Goal: Task Accomplishment & Management: Use online tool/utility

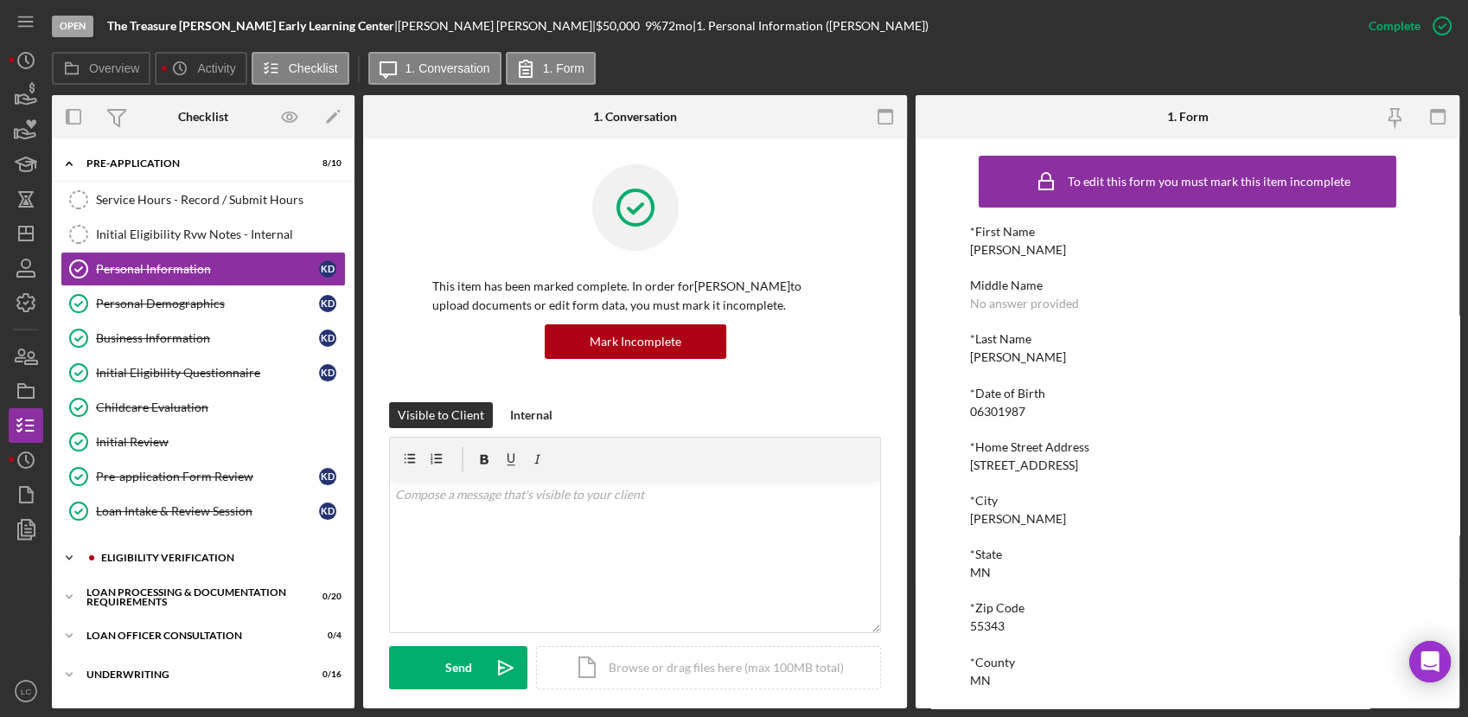
click at [73, 560] on icon "Icon/Expander" at bounding box center [69, 557] width 35 height 35
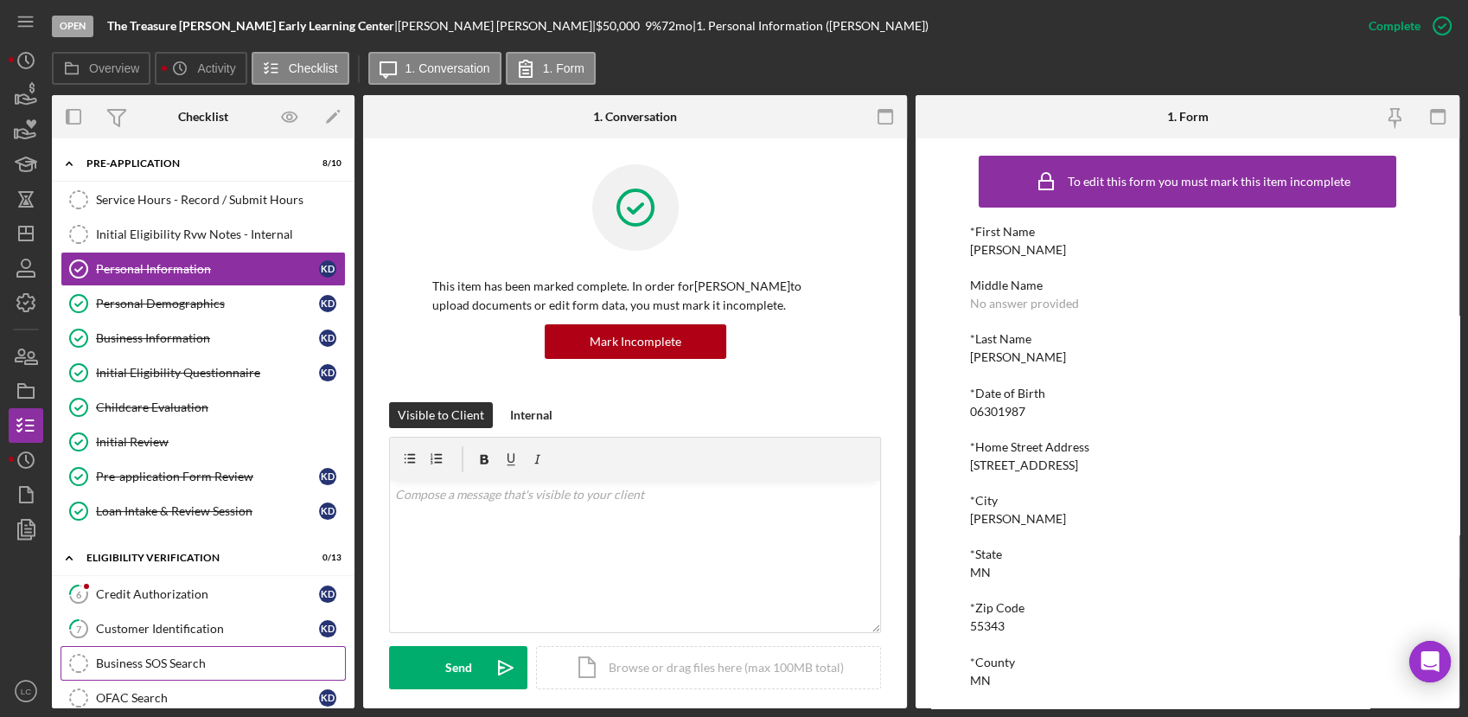
click at [155, 661] on div "Business SOS Search" at bounding box center [220, 663] width 249 height 14
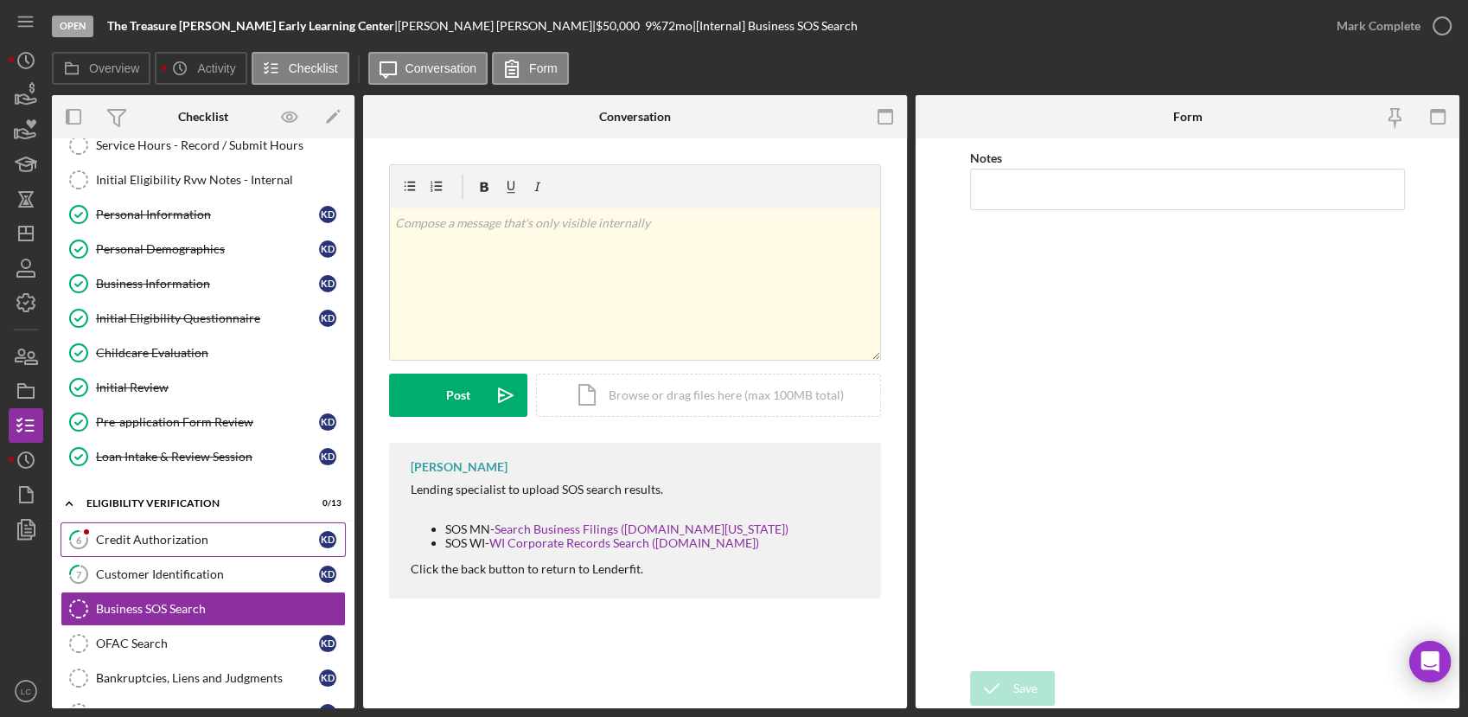
scroll to position [96, 0]
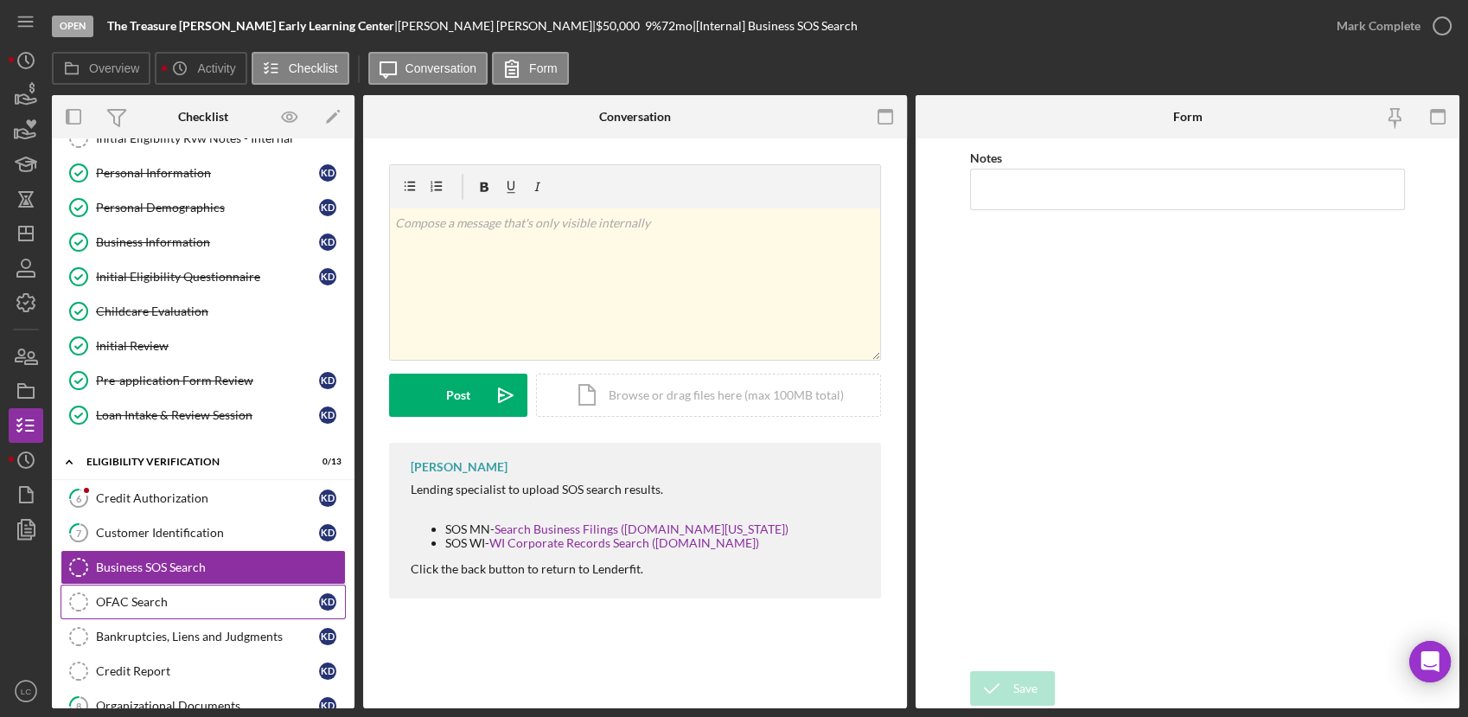
click at [178, 604] on div "OFAC Search" at bounding box center [207, 602] width 223 height 14
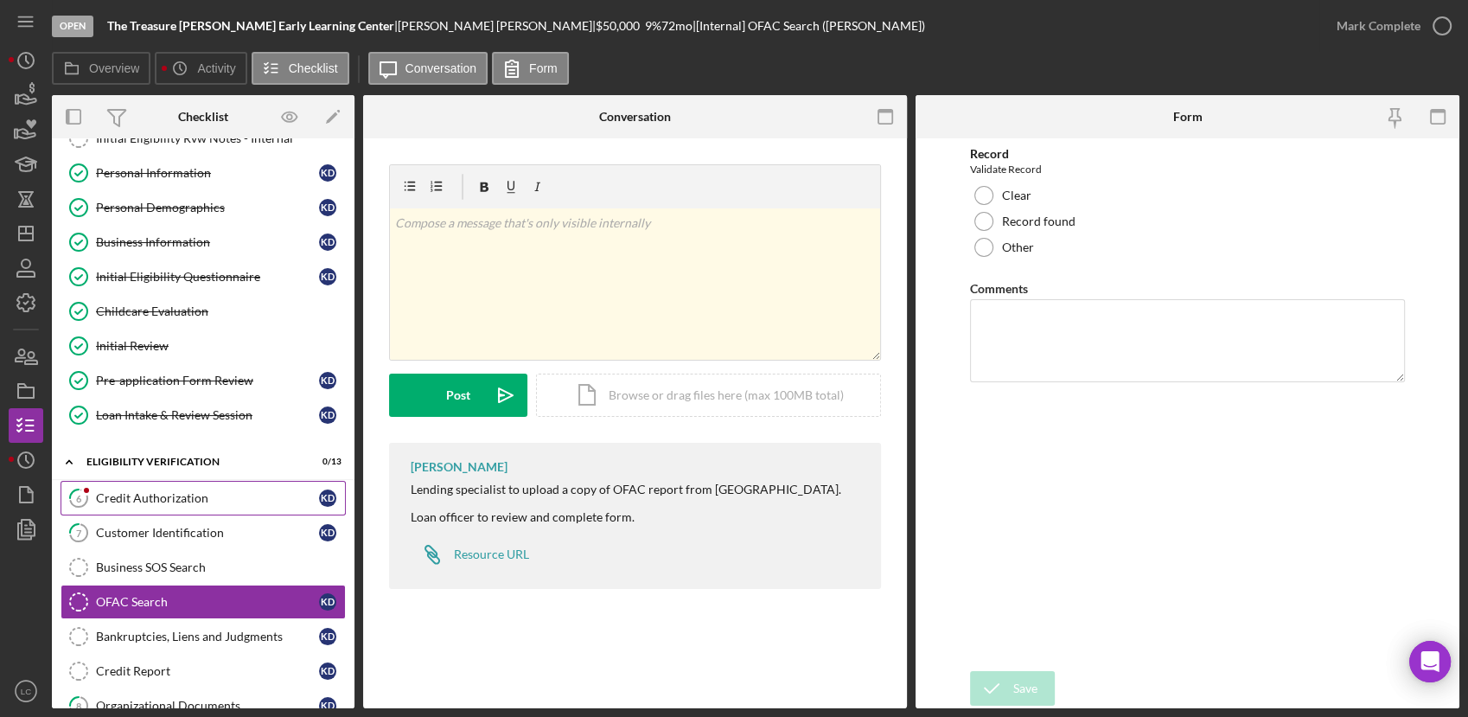
click at [120, 506] on link "6 Credit Authorization K D" at bounding box center [203, 498] width 285 height 35
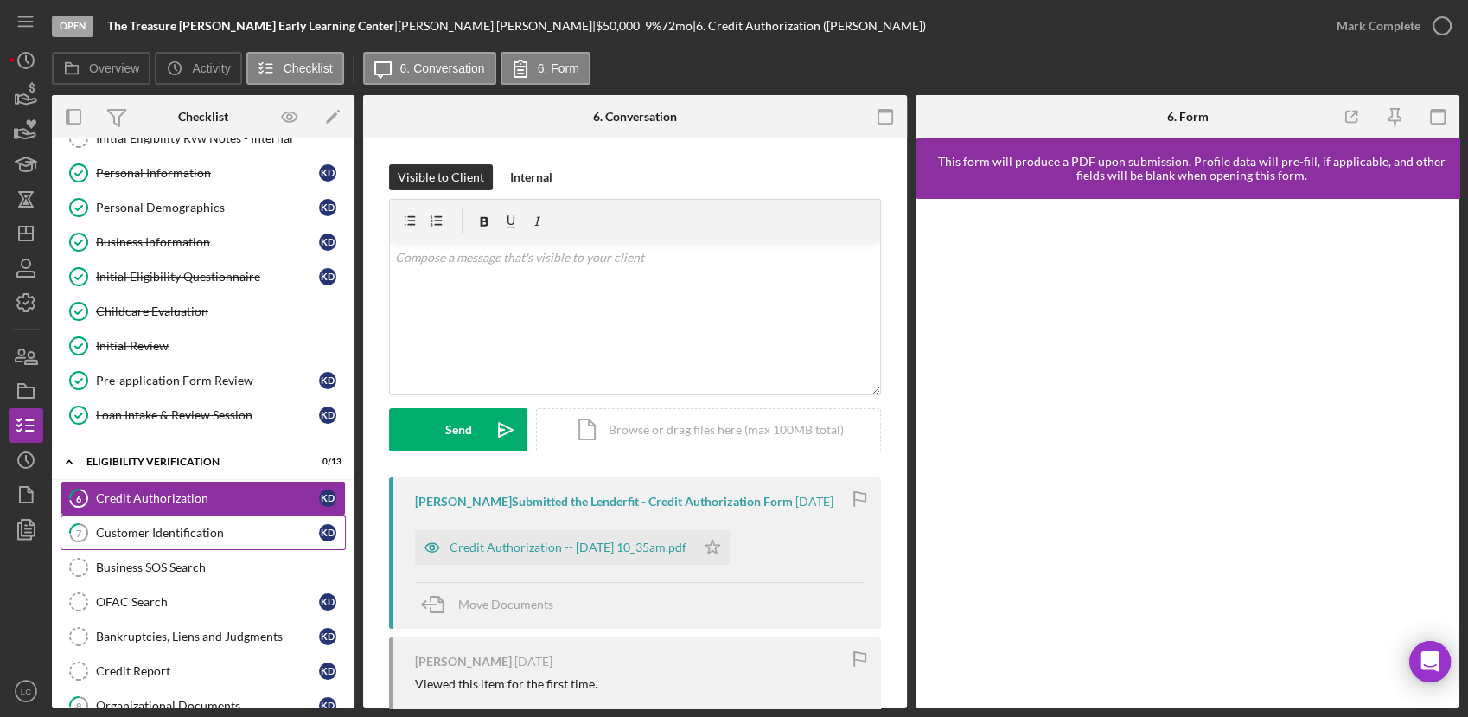
click at [140, 528] on div "Customer Identification" at bounding box center [207, 533] width 223 height 14
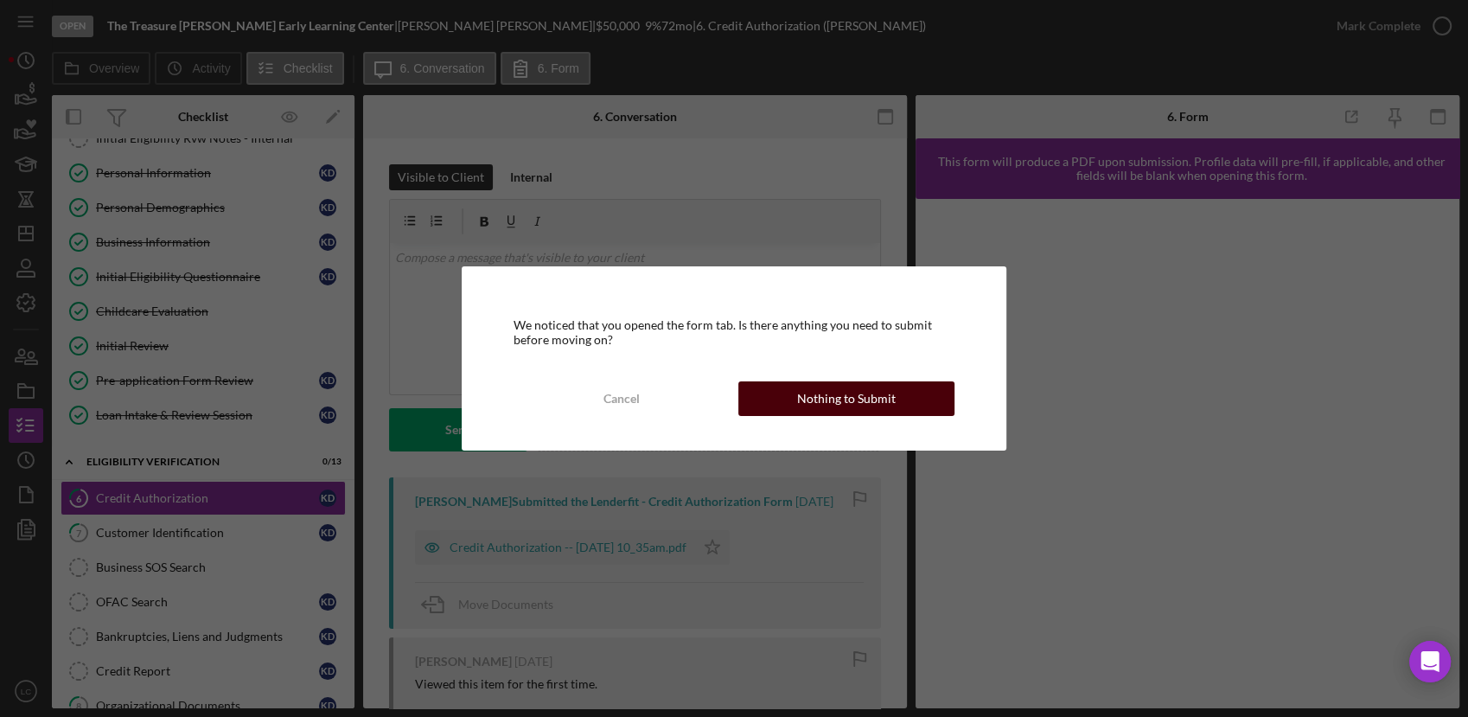
click at [804, 386] on div "Nothing to Submit" at bounding box center [846, 398] width 99 height 35
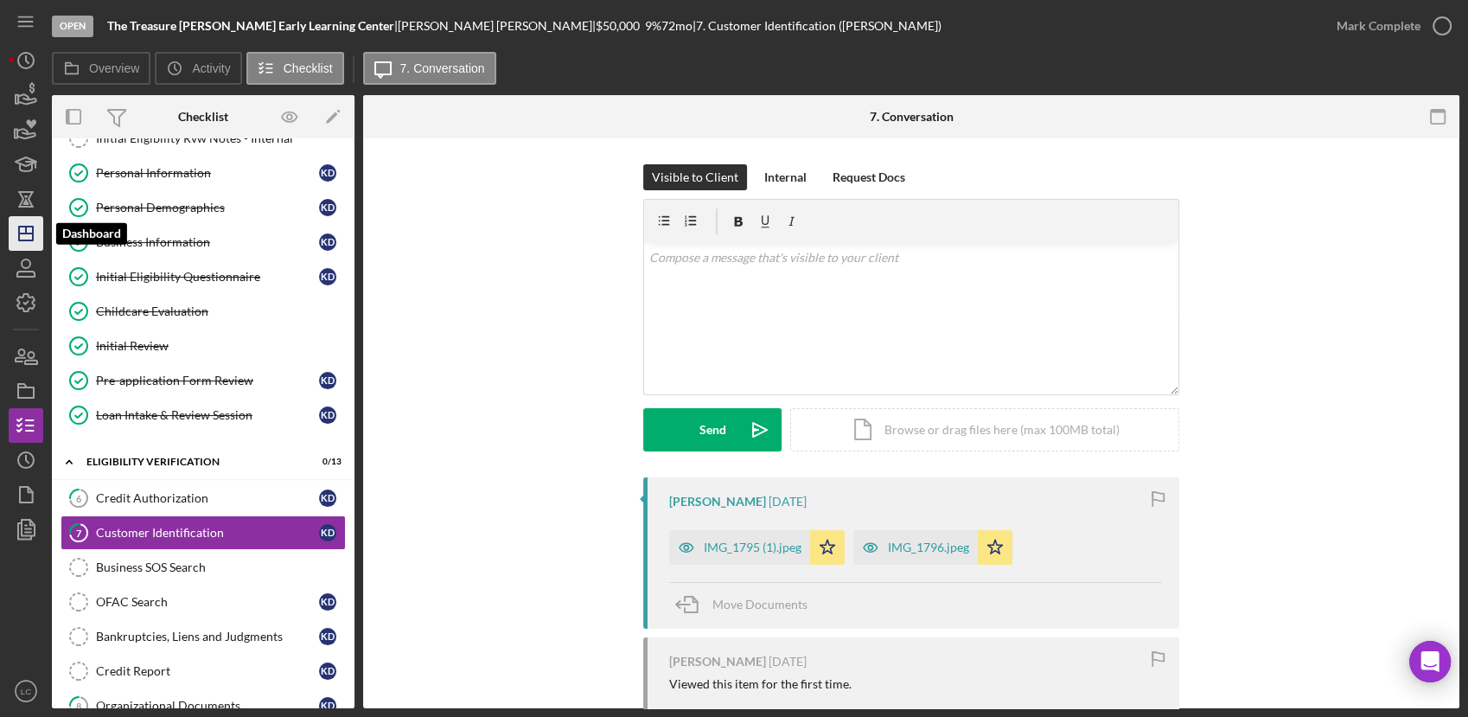
click at [21, 216] on icon "Icon/Dashboard" at bounding box center [25, 233] width 43 height 43
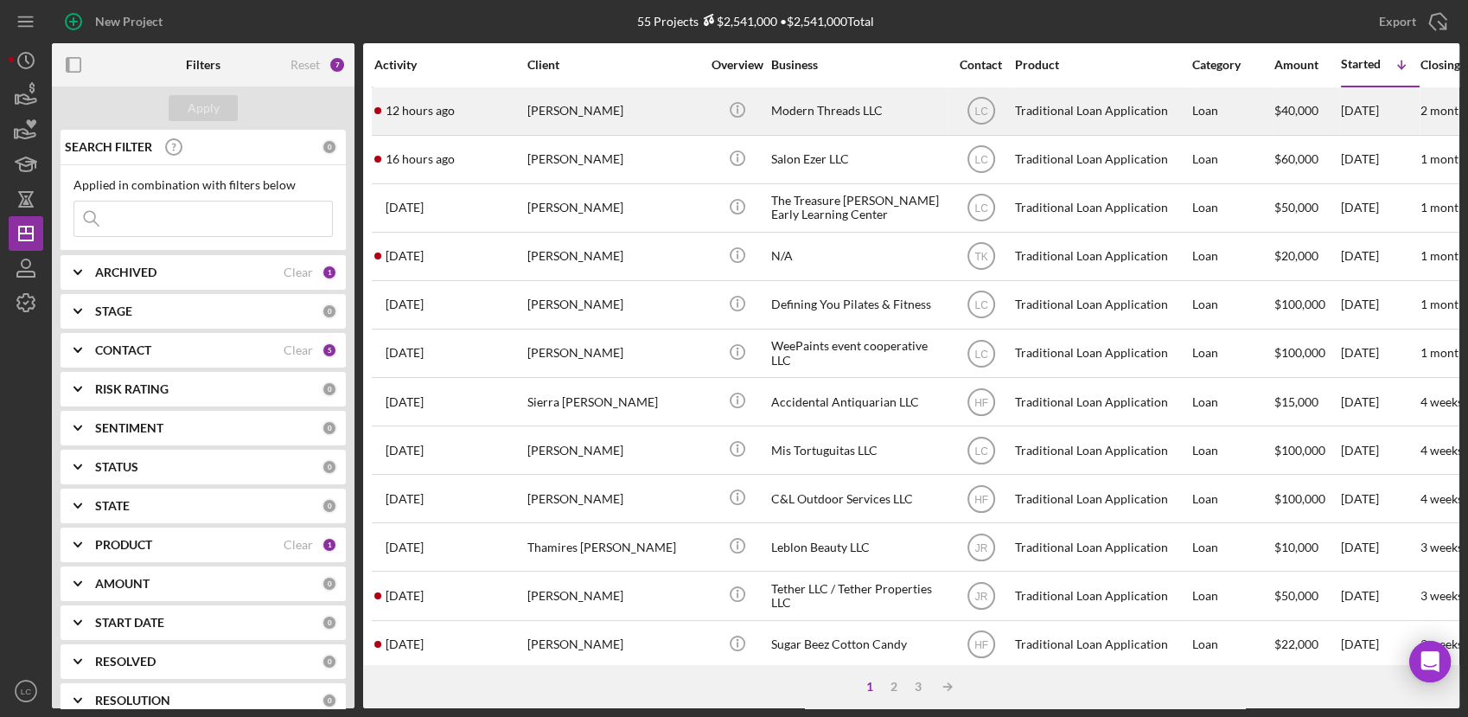
click at [692, 121] on div "[PERSON_NAME]" at bounding box center [613, 111] width 173 height 46
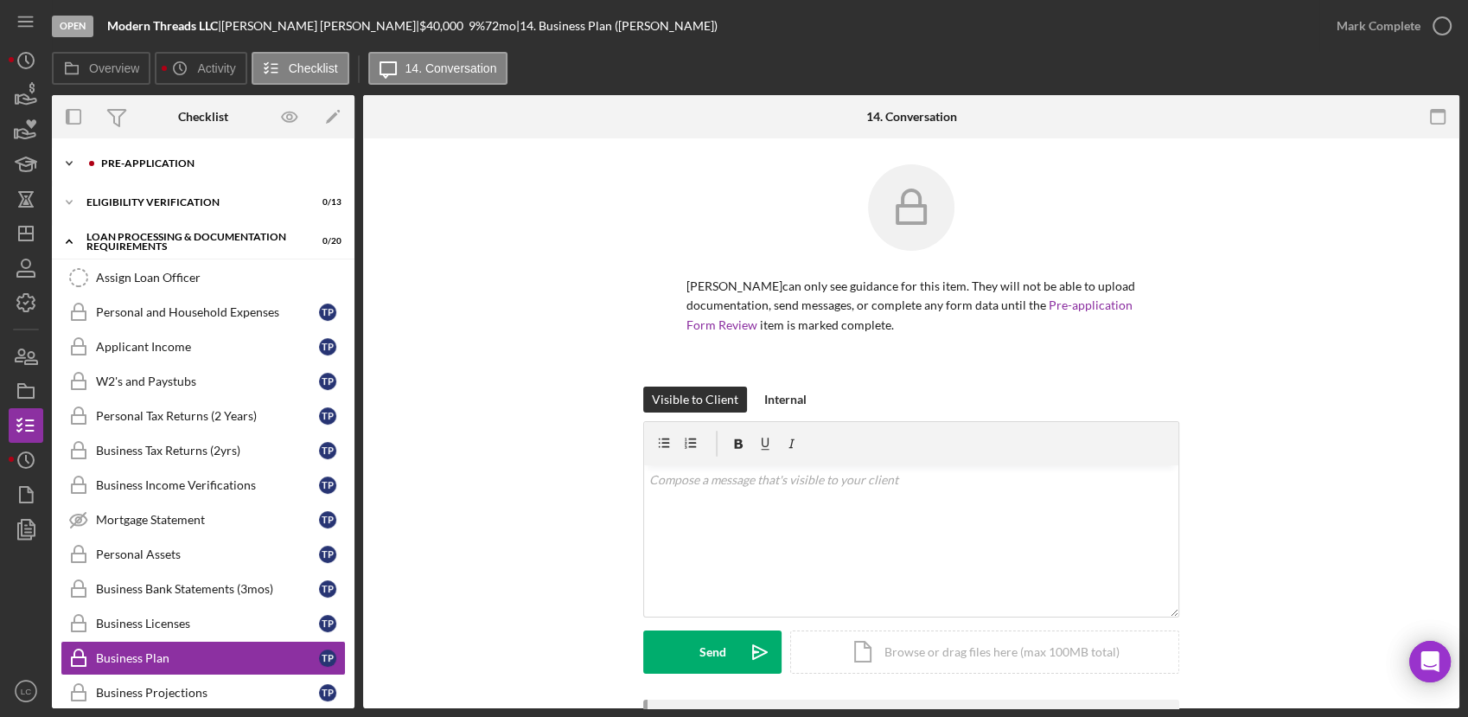
click at [66, 169] on icon "Icon/Expander" at bounding box center [69, 163] width 35 height 35
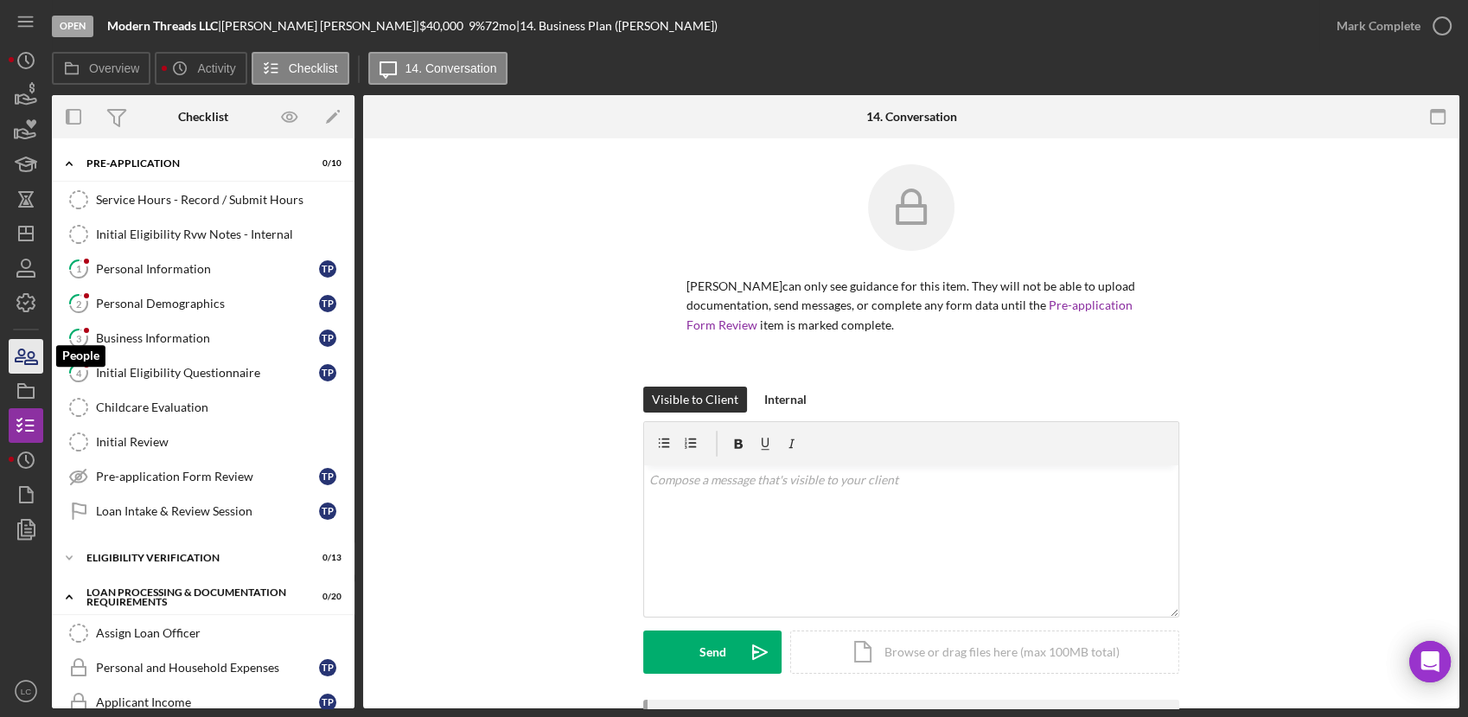
click at [21, 354] on icon "button" at bounding box center [21, 355] width 10 height 12
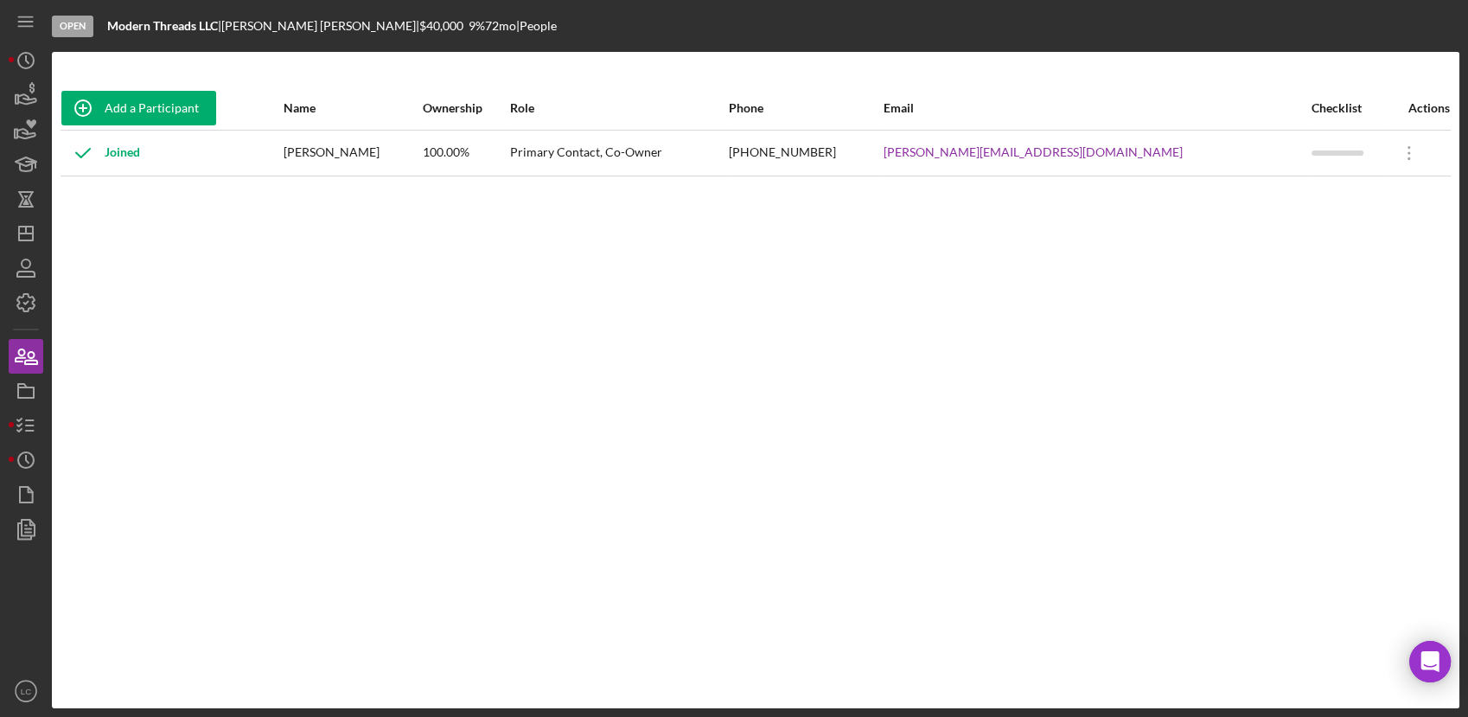
click at [132, 465] on div "Add a Participant Name Ownership Role Phone Email Checklist Actions Joined [PER…" at bounding box center [756, 379] width 1408 height 587
click at [14, 412] on icon "button" at bounding box center [25, 425] width 43 height 43
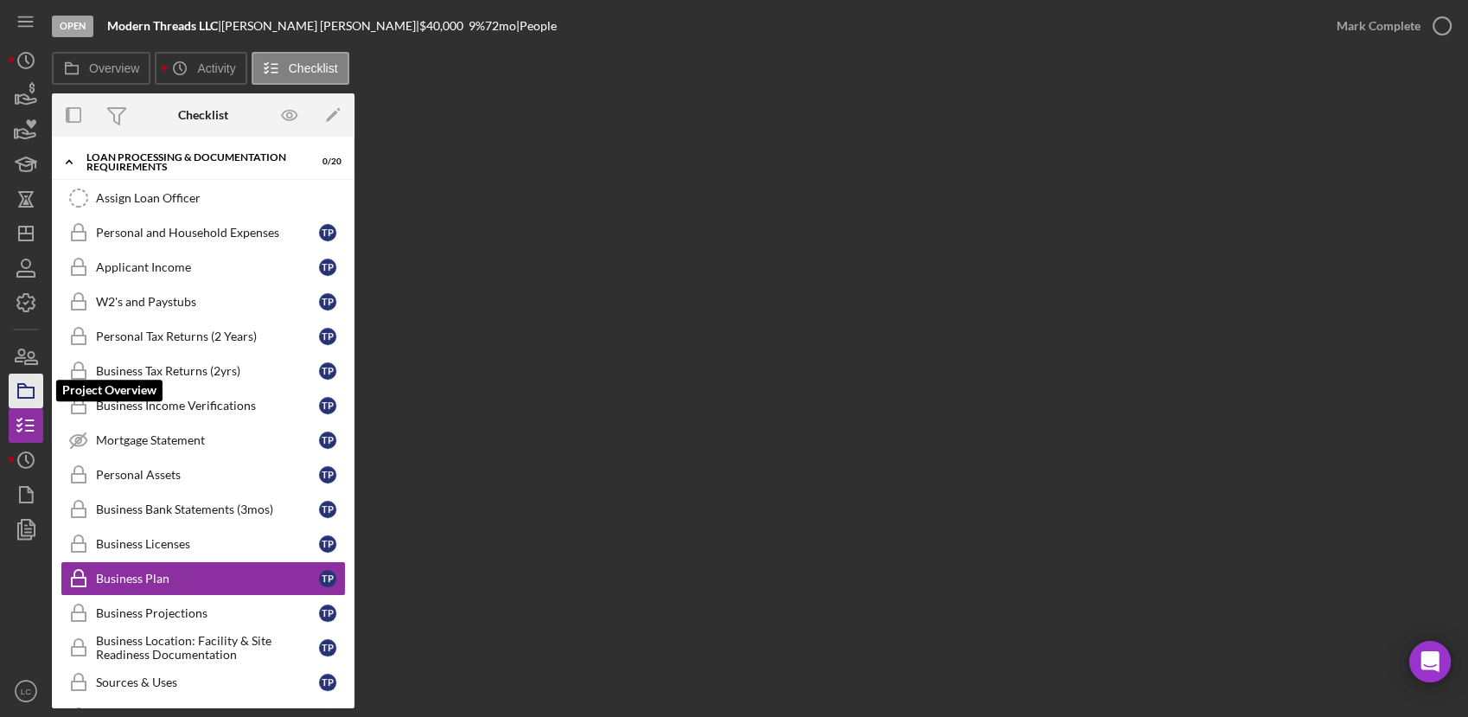
scroll to position [231, 0]
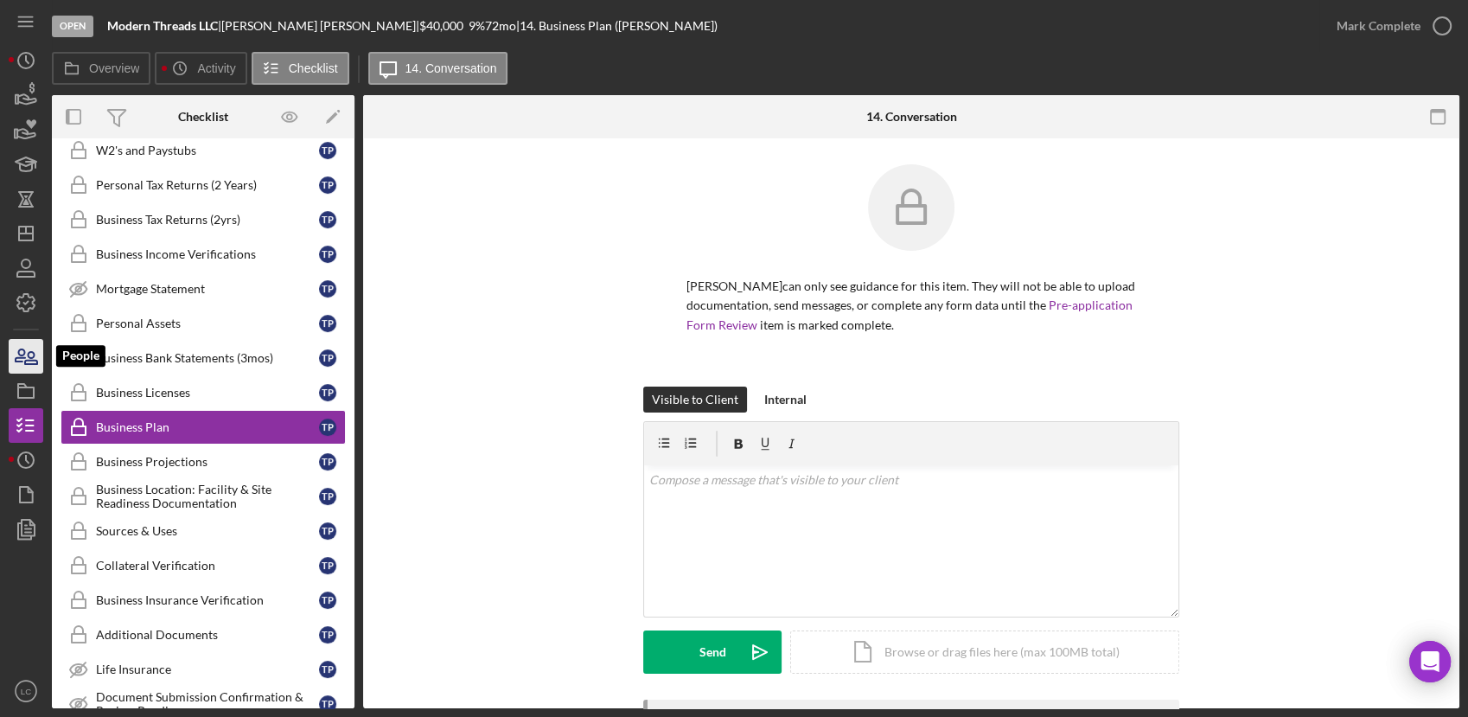
click at [29, 356] on icon "button" at bounding box center [31, 358] width 12 height 12
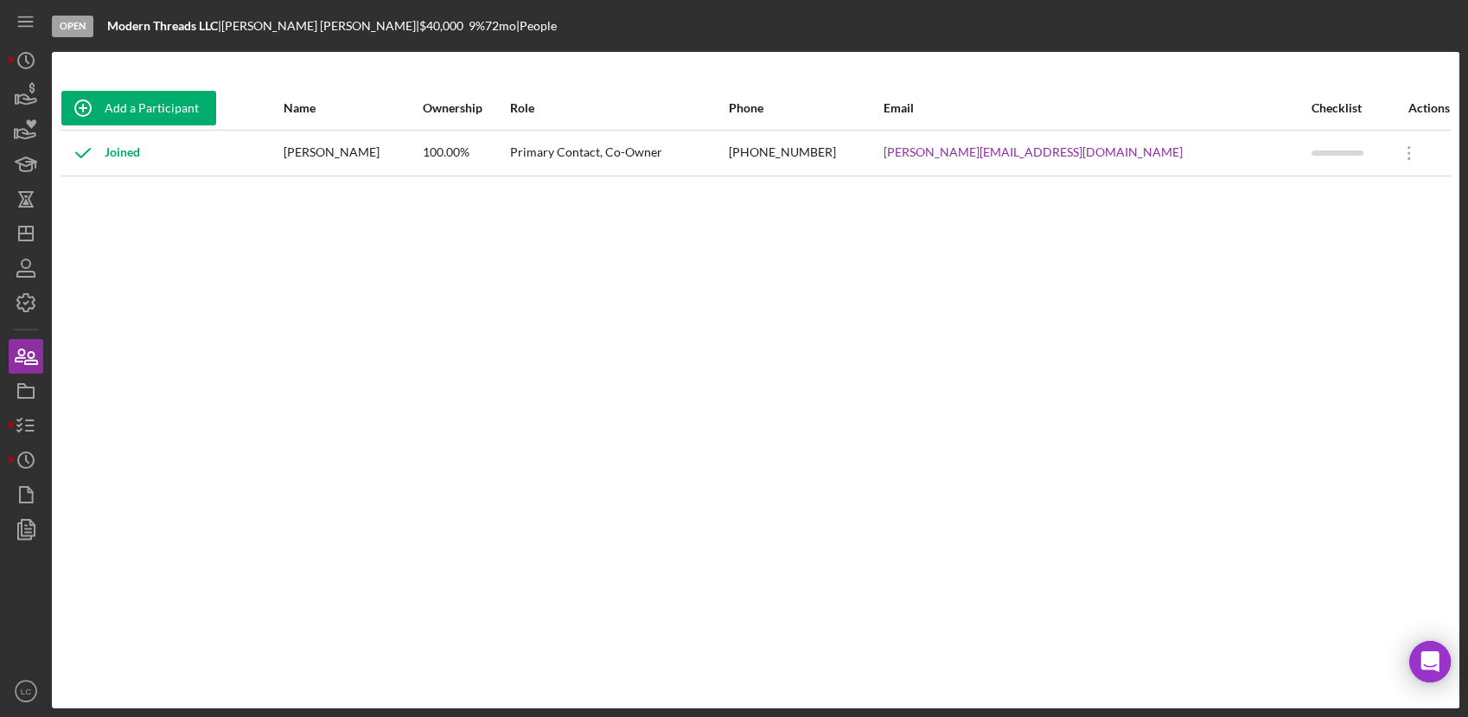
click at [207, 342] on div "Add a Participant Name Ownership Role Phone Email Checklist Actions Joined [PER…" at bounding box center [756, 379] width 1408 height 587
click at [34, 421] on icon "button" at bounding box center [25, 425] width 43 height 43
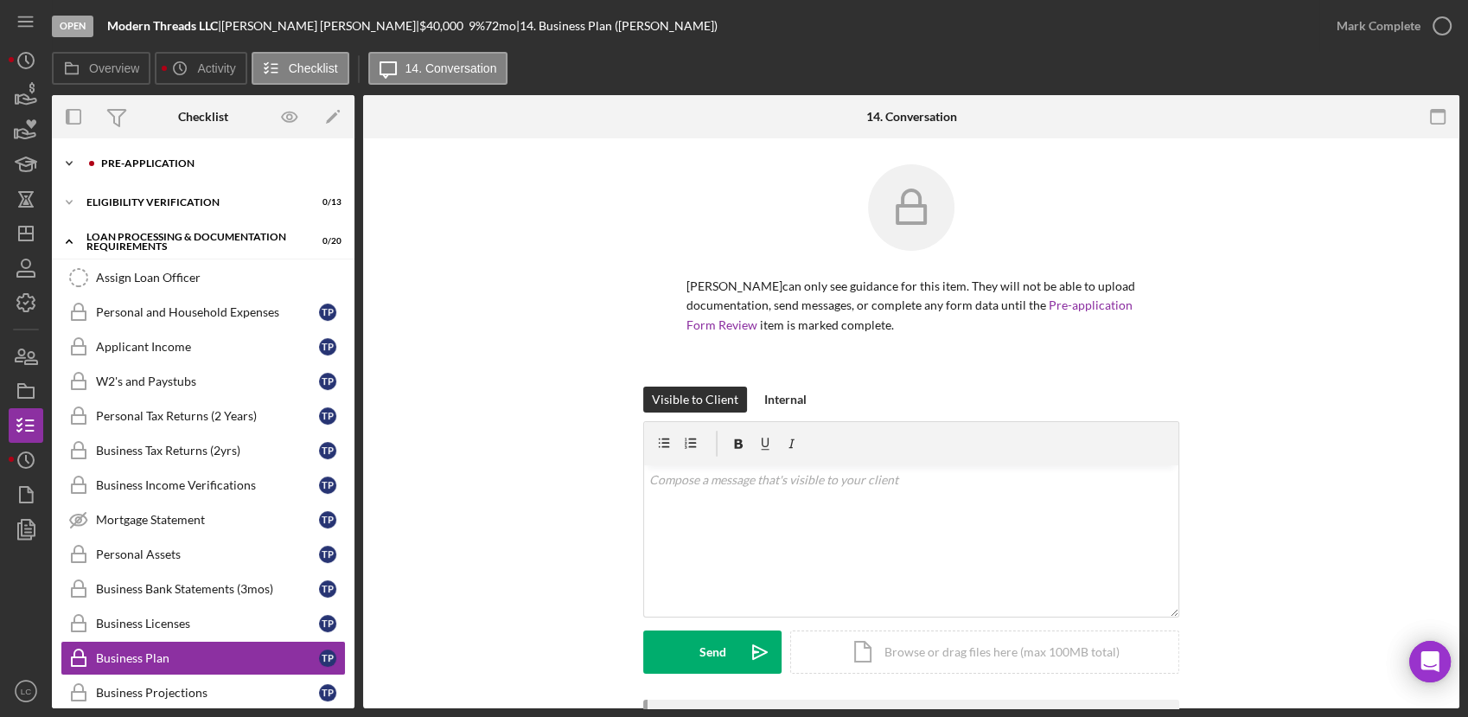
click at [62, 169] on icon "Icon/Expander" at bounding box center [69, 163] width 35 height 35
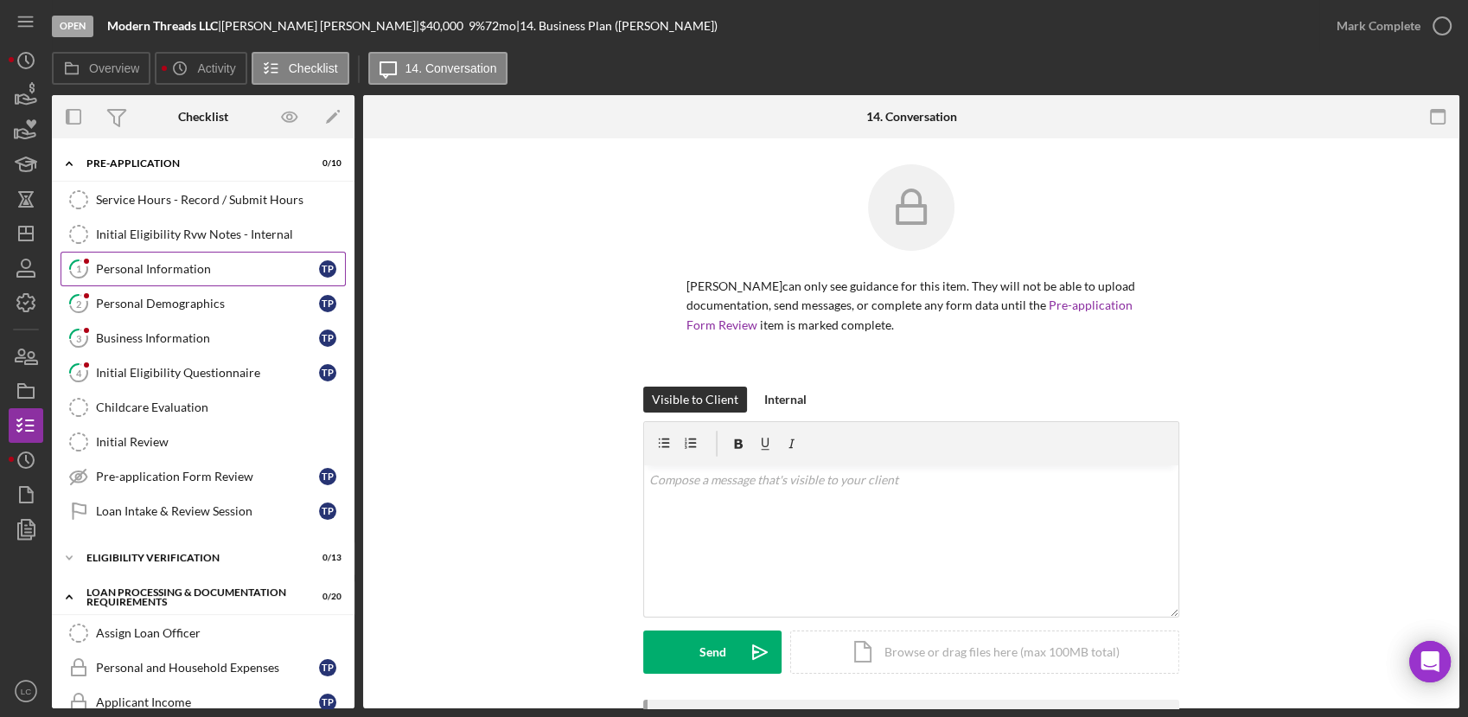
click at [169, 263] on div "Personal Information" at bounding box center [207, 269] width 223 height 14
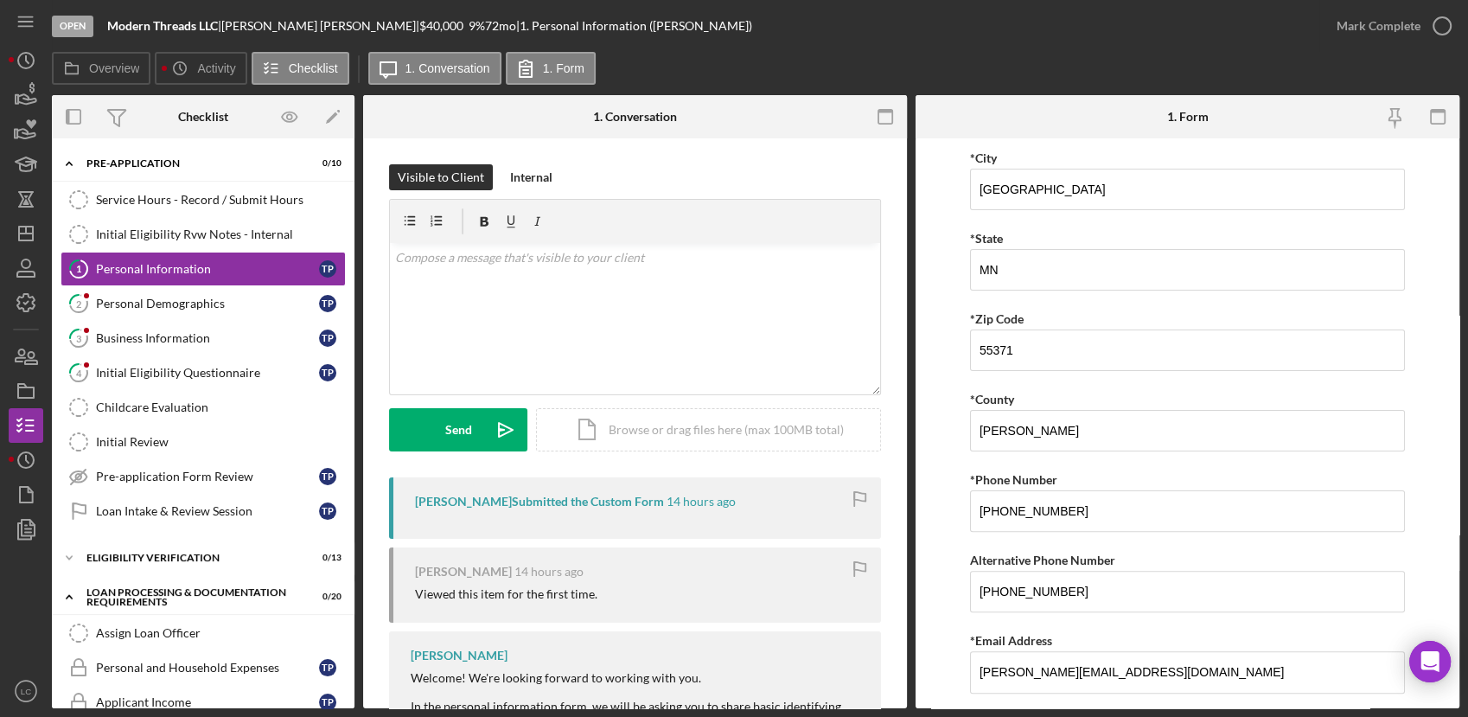
scroll to position [480, 0]
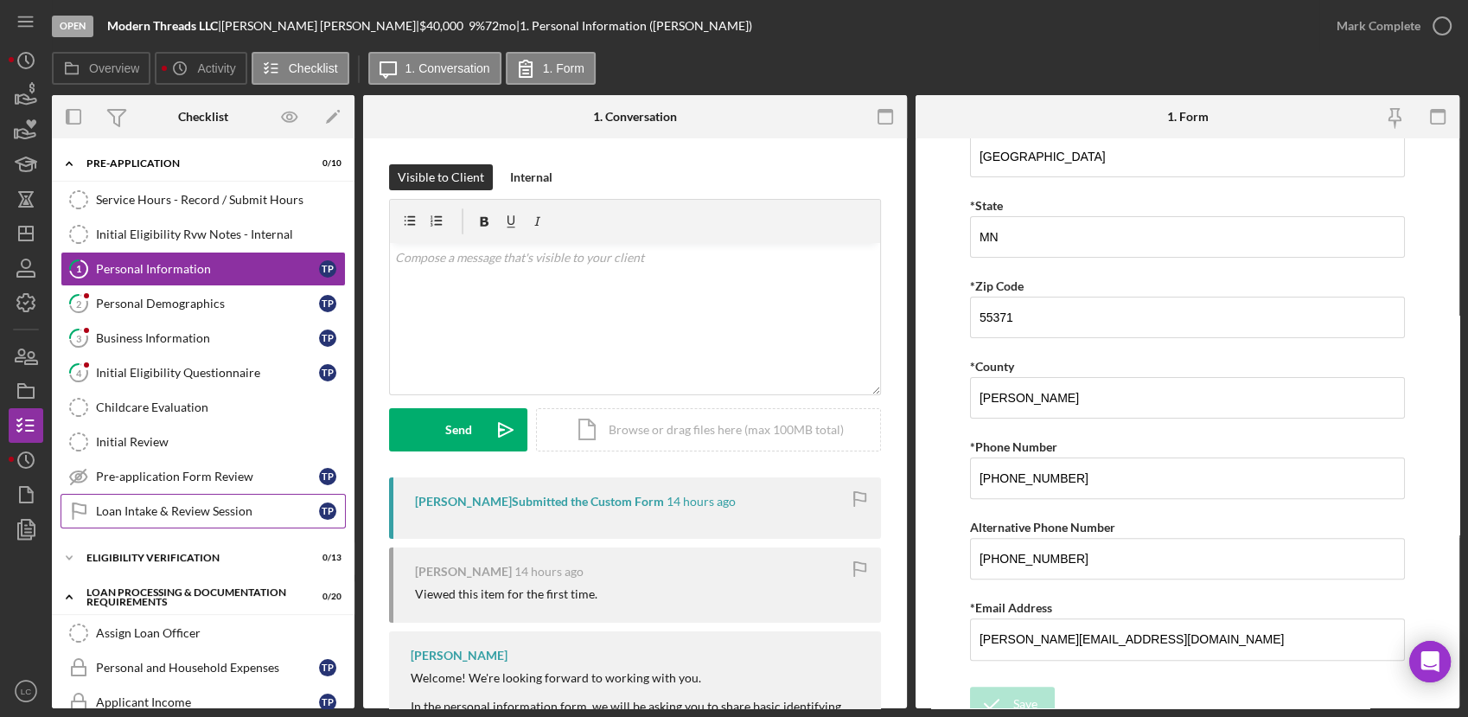
click at [166, 521] on link "Loan Intake & Review Session Loan Intake & Review Session T P" at bounding box center [203, 511] width 285 height 35
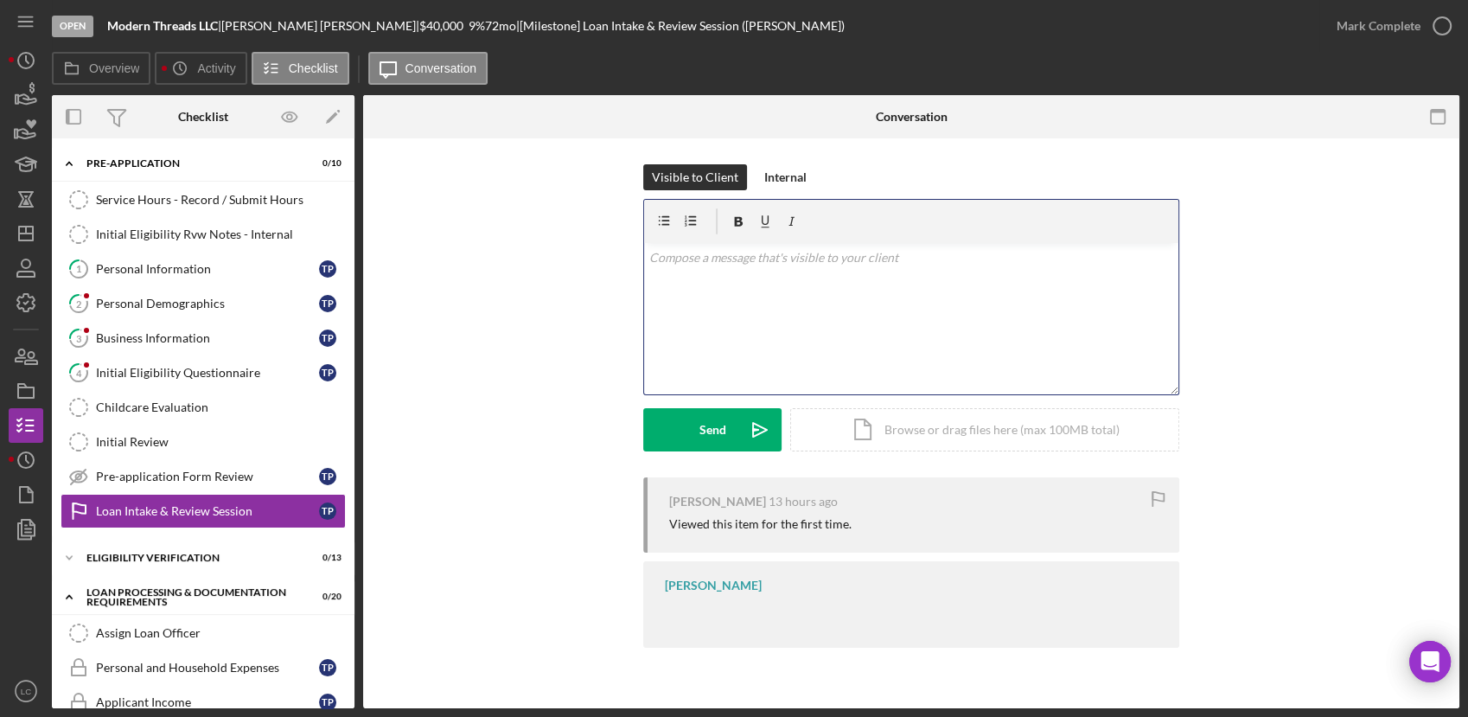
click at [678, 316] on div "v Color teal Color pink Remove color Add row above Add row below Add column bef…" at bounding box center [911, 318] width 534 height 151
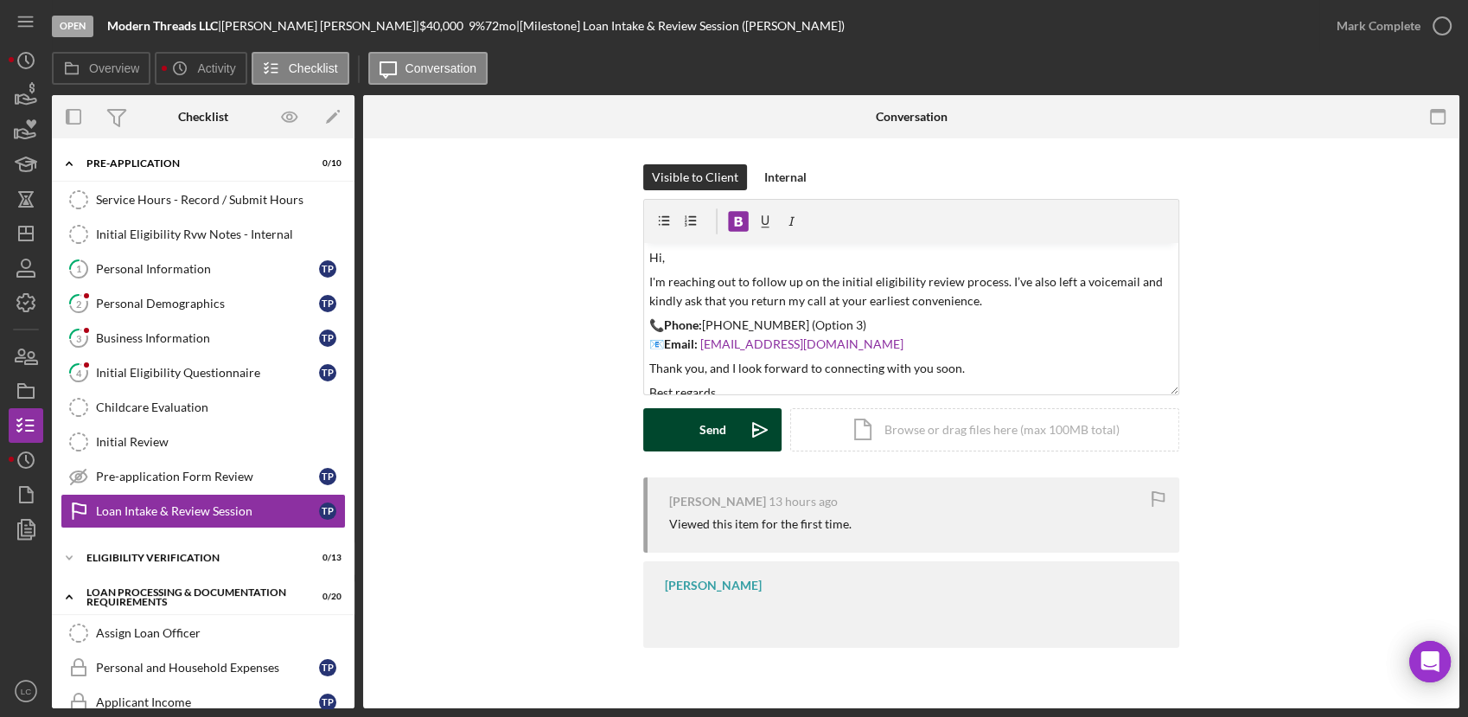
click at [690, 423] on button "Send Icon/icon-invite-send" at bounding box center [712, 429] width 138 height 43
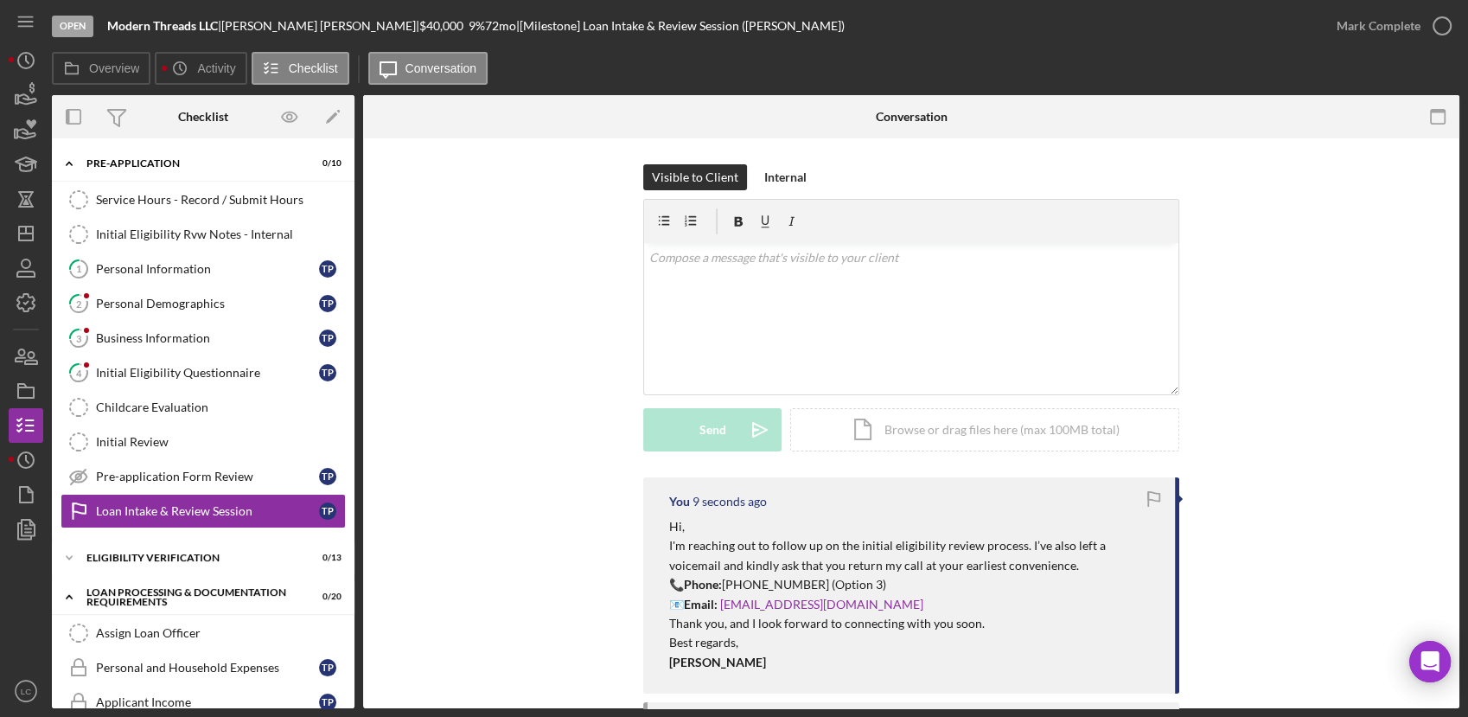
click at [1293, 554] on div "You 9 seconds ago Hi, I'm reaching out to follow up on the initial eligibility …" at bounding box center [911, 679] width 1044 height 404
click at [23, 224] on icon "Icon/Dashboard" at bounding box center [25, 233] width 43 height 43
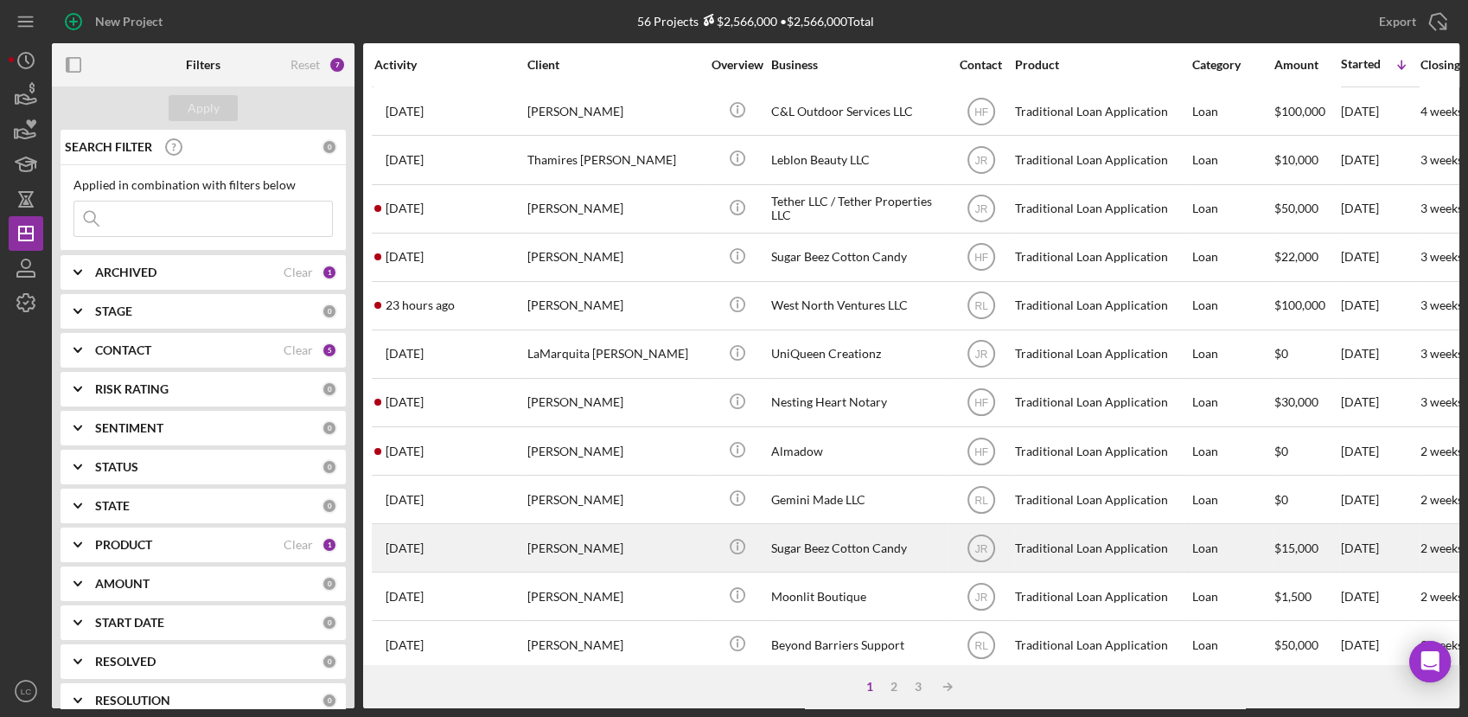
scroll to position [480, 0]
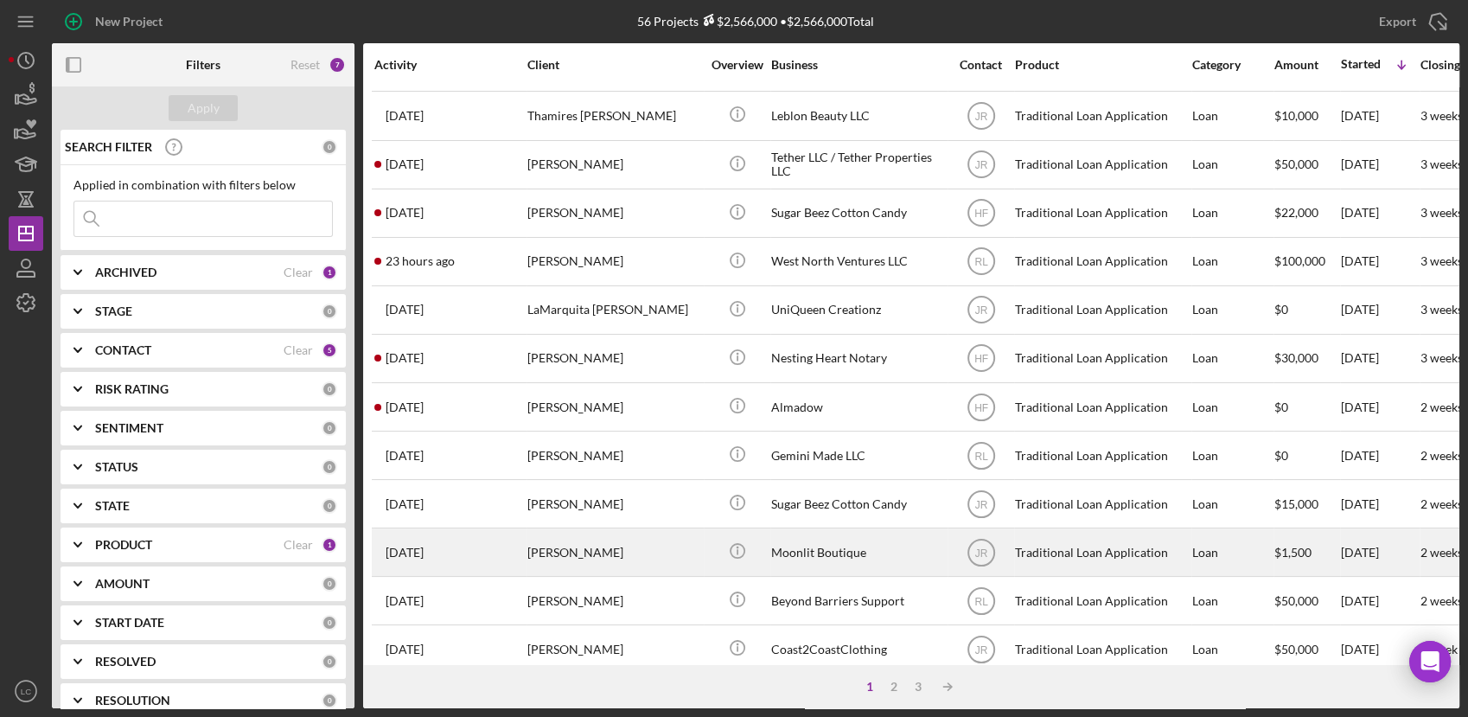
click at [843, 549] on div "Moonlit Boutique" at bounding box center [857, 552] width 173 height 46
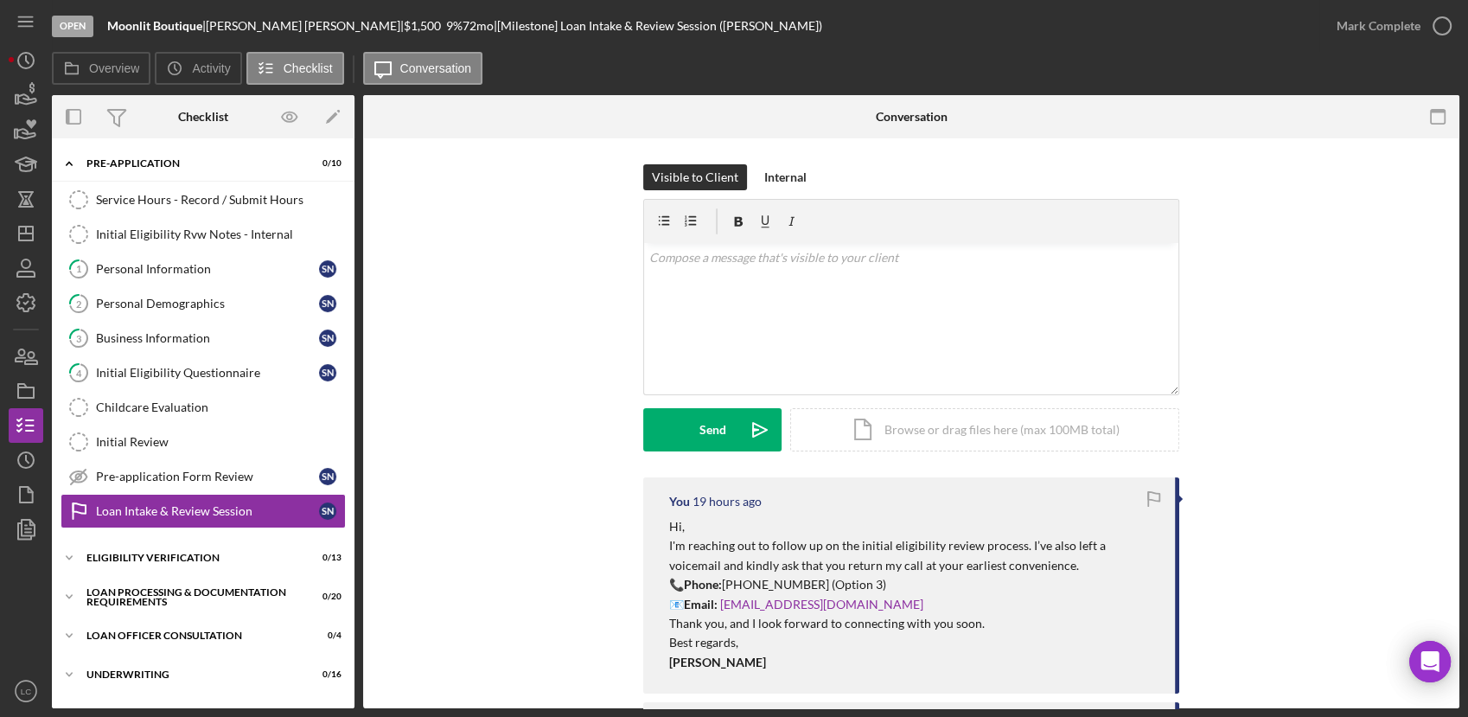
scroll to position [84, 0]
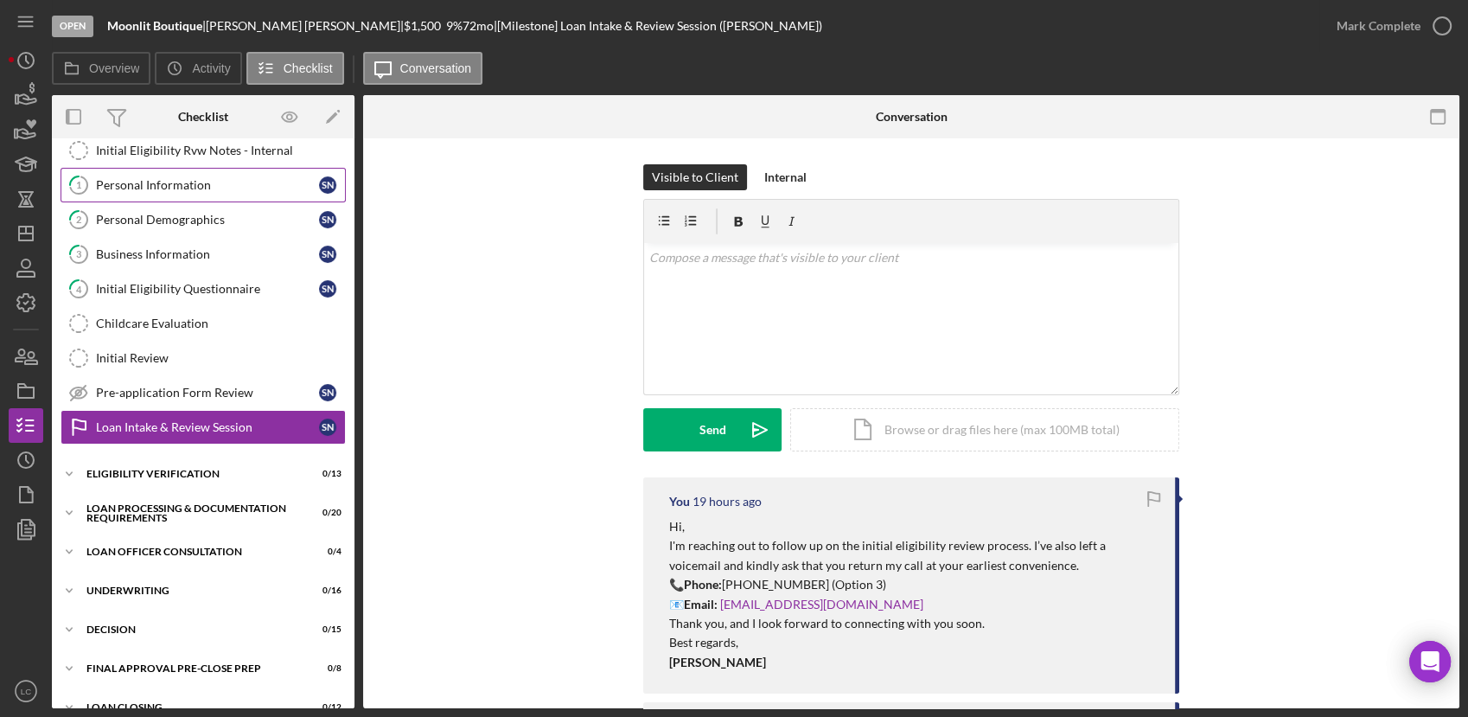
click at [118, 178] on div "Personal Information" at bounding box center [207, 185] width 223 height 14
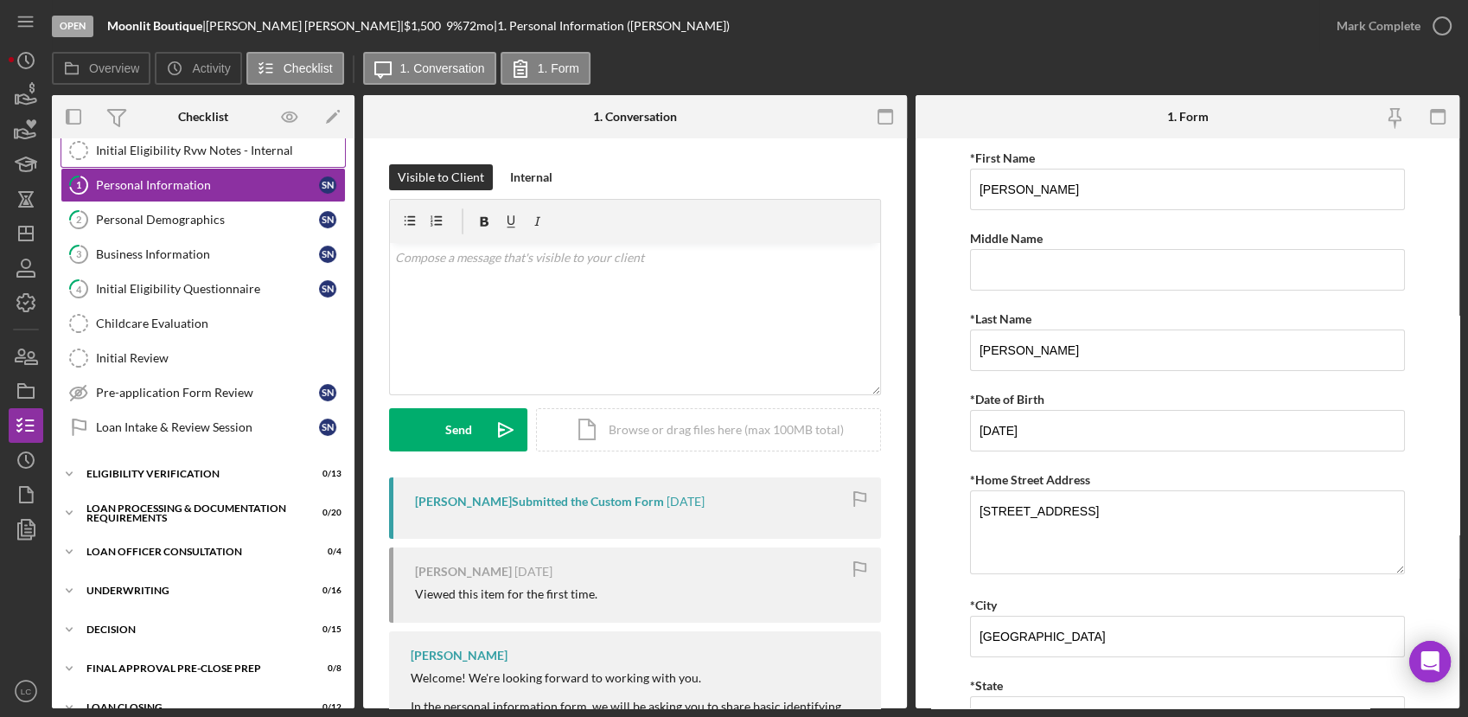
click at [176, 152] on div "Initial Eligibility Rvw Notes - Internal" at bounding box center [220, 151] width 249 height 14
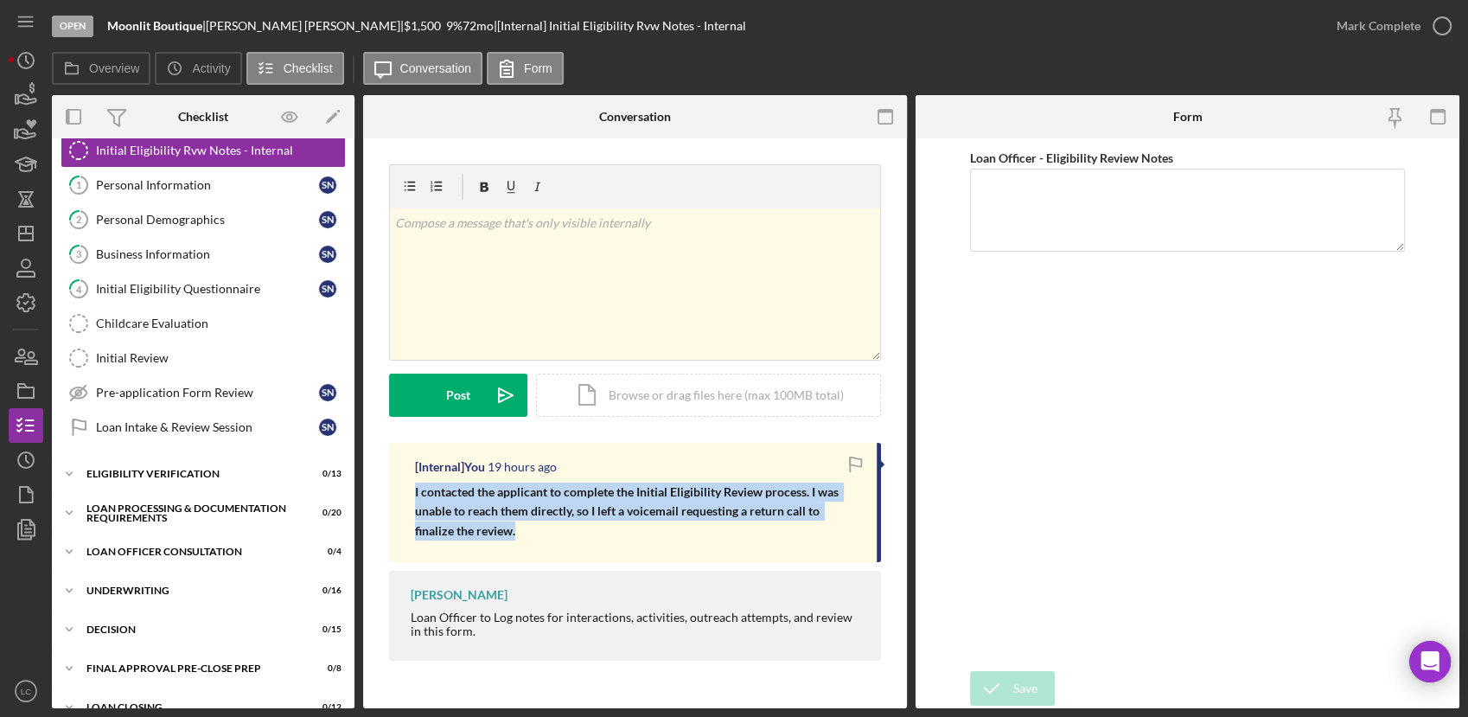
drag, startPoint x: 515, startPoint y: 537, endPoint x: 414, endPoint y: 495, distance: 109.3
click at [414, 495] on div "[Internal] You 19 hours ago I contacted the applicant to complete the Initial E…" at bounding box center [635, 502] width 492 height 119
copy strong "I contacted the applicant to complete the Initial Eligibility Review process. I…"
click at [14, 233] on icon "Icon/Dashboard" at bounding box center [25, 233] width 43 height 43
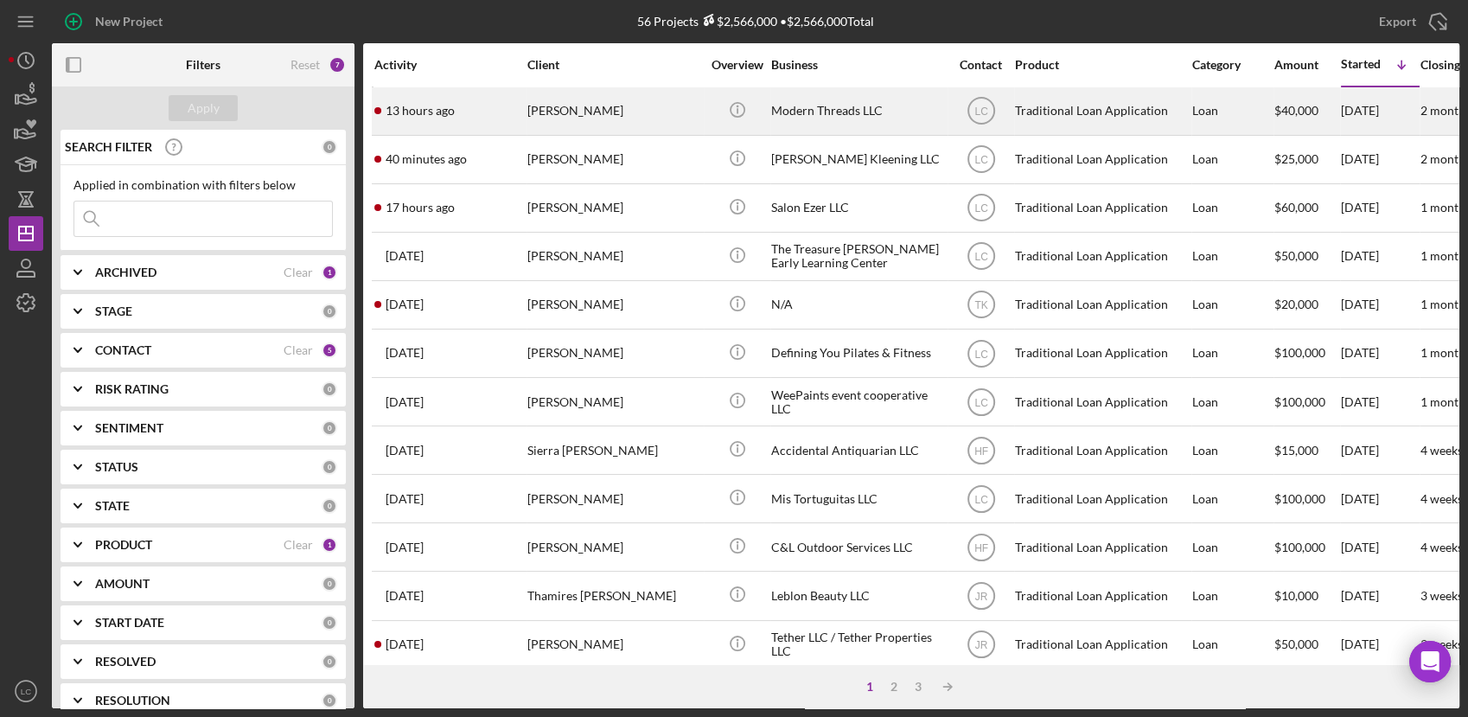
click at [831, 115] on div "Modern Threads LLC" at bounding box center [857, 111] width 173 height 46
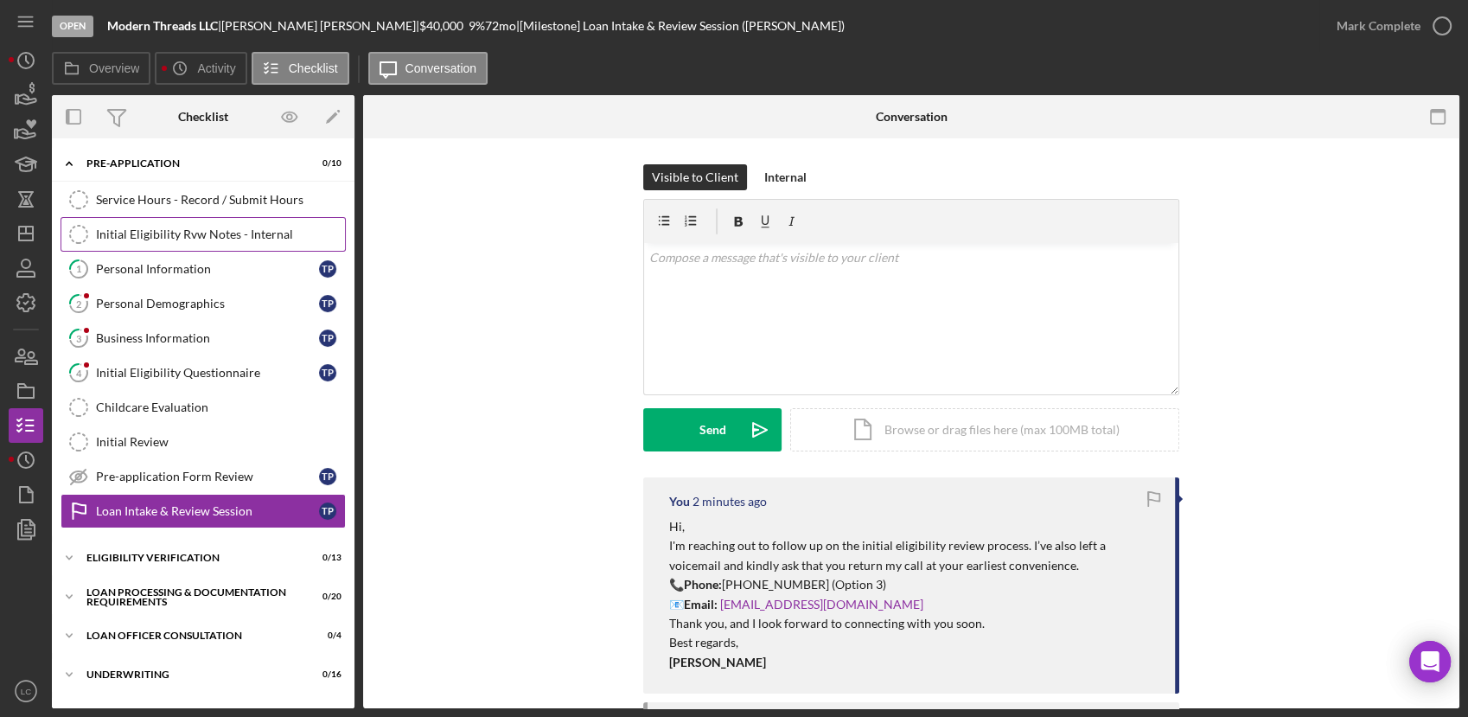
scroll to position [84, 0]
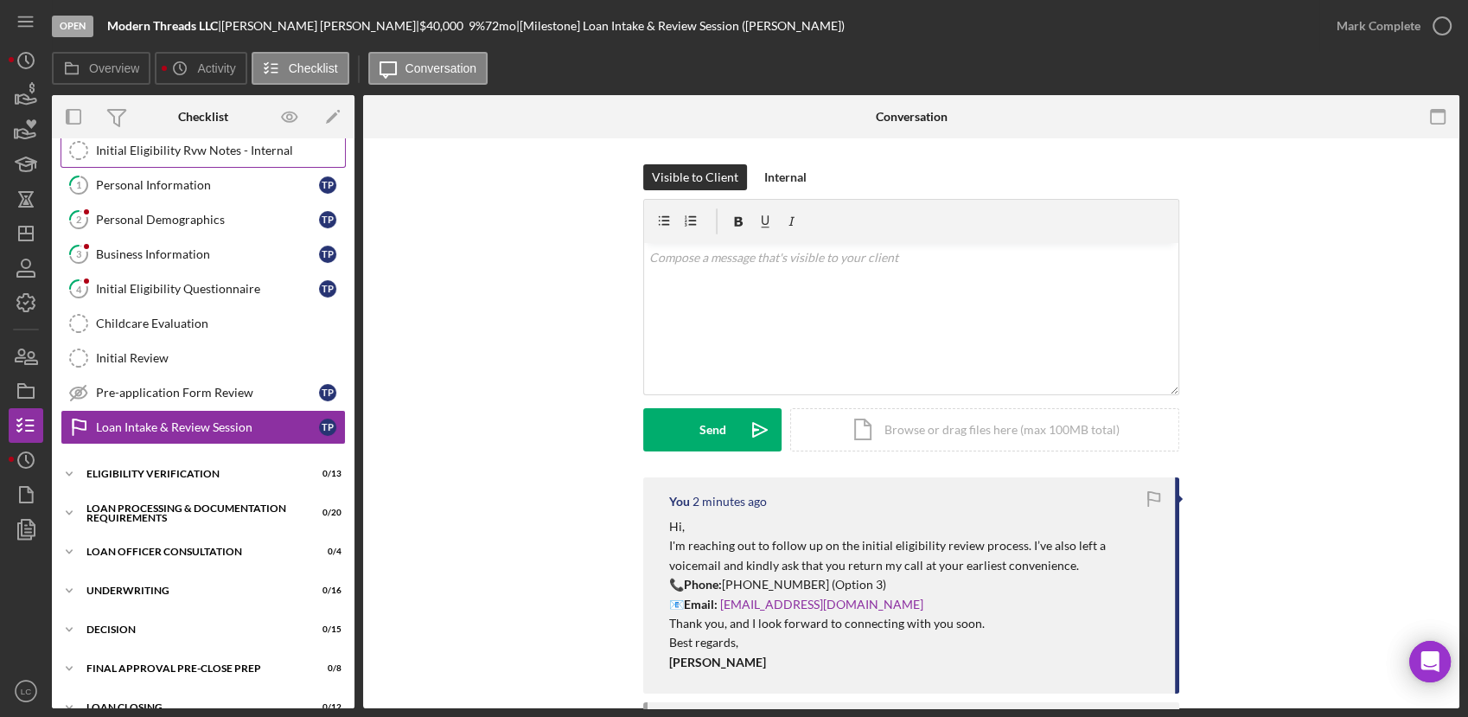
click at [142, 153] on div "Initial Eligibility Rvw Notes - Internal" at bounding box center [220, 151] width 249 height 14
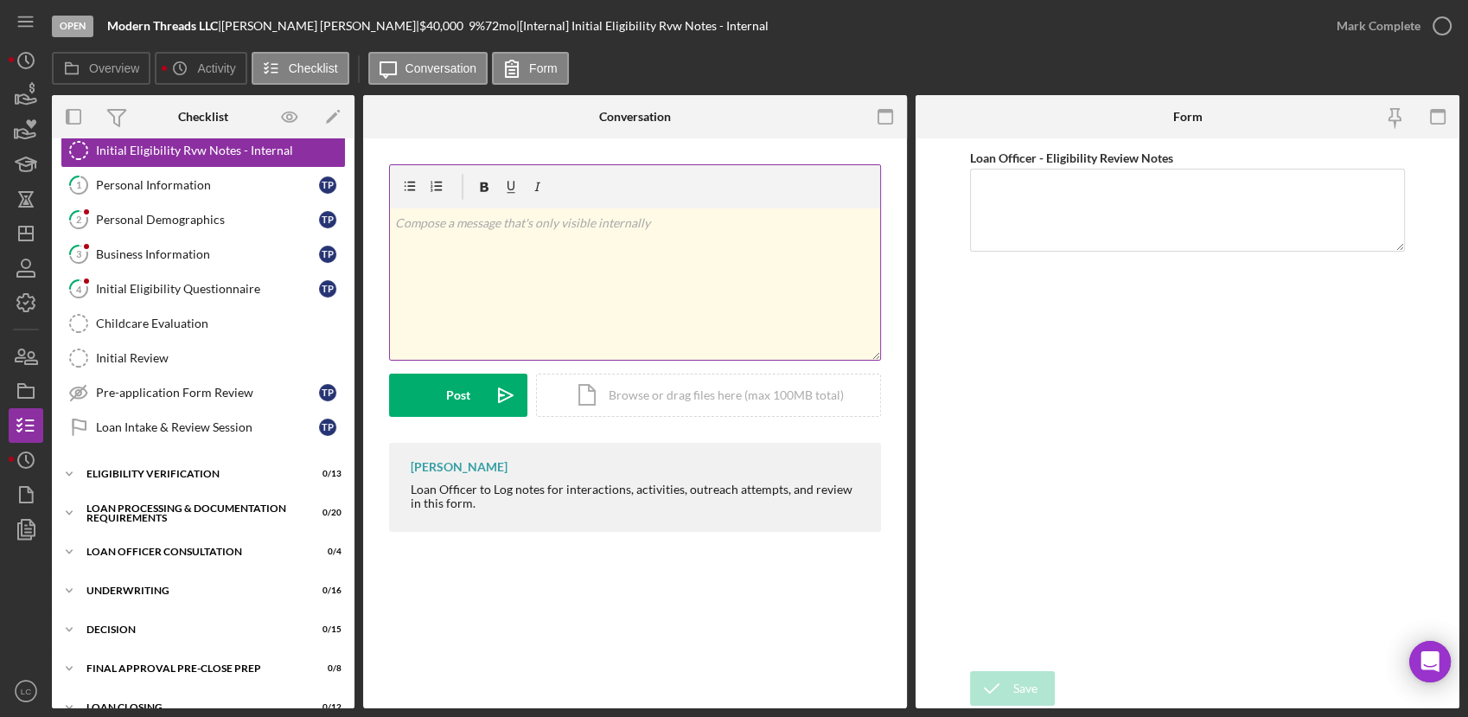
click at [514, 287] on div "v Color teal Color pink Remove color Add row above Add row below Add column bef…" at bounding box center [635, 283] width 490 height 151
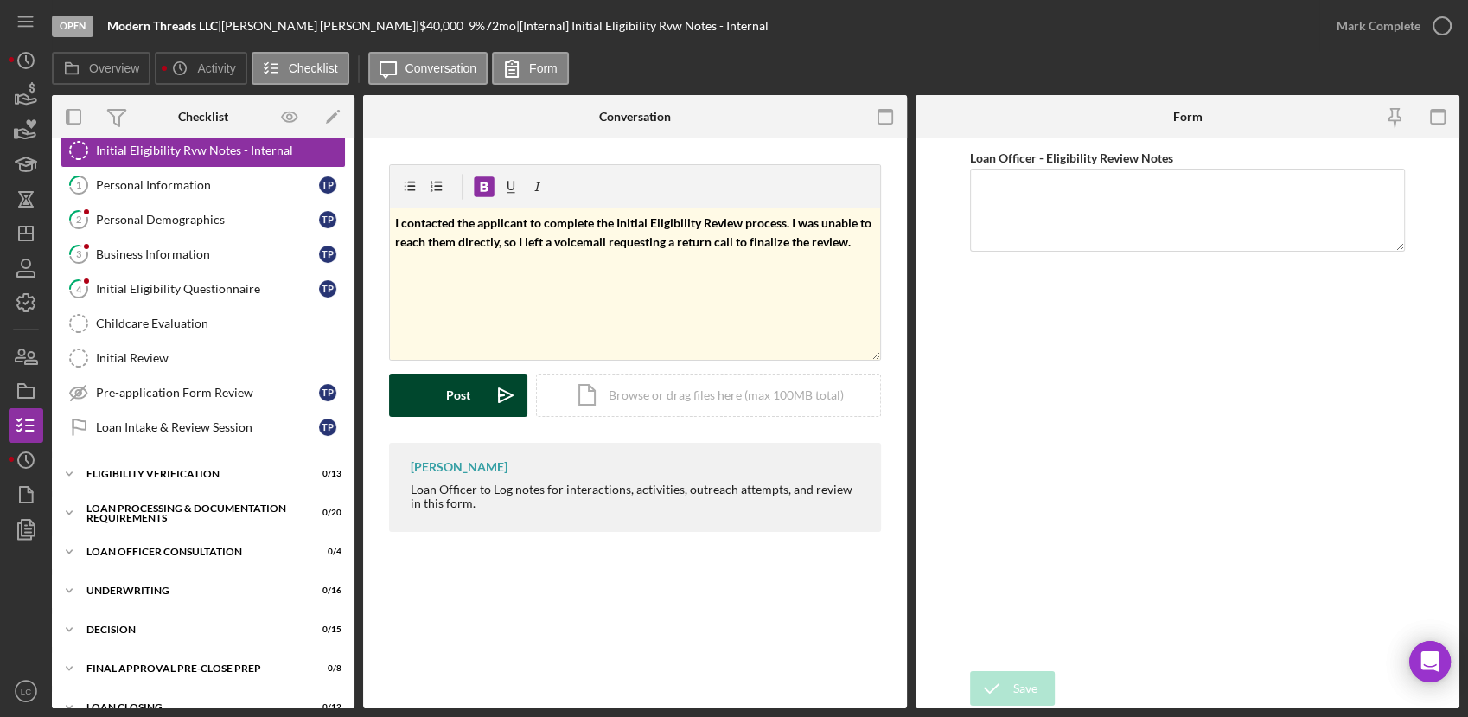
click at [435, 399] on button "Post Icon/icon-invite-send" at bounding box center [458, 394] width 138 height 43
